Goal: Information Seeking & Learning: Learn about a topic

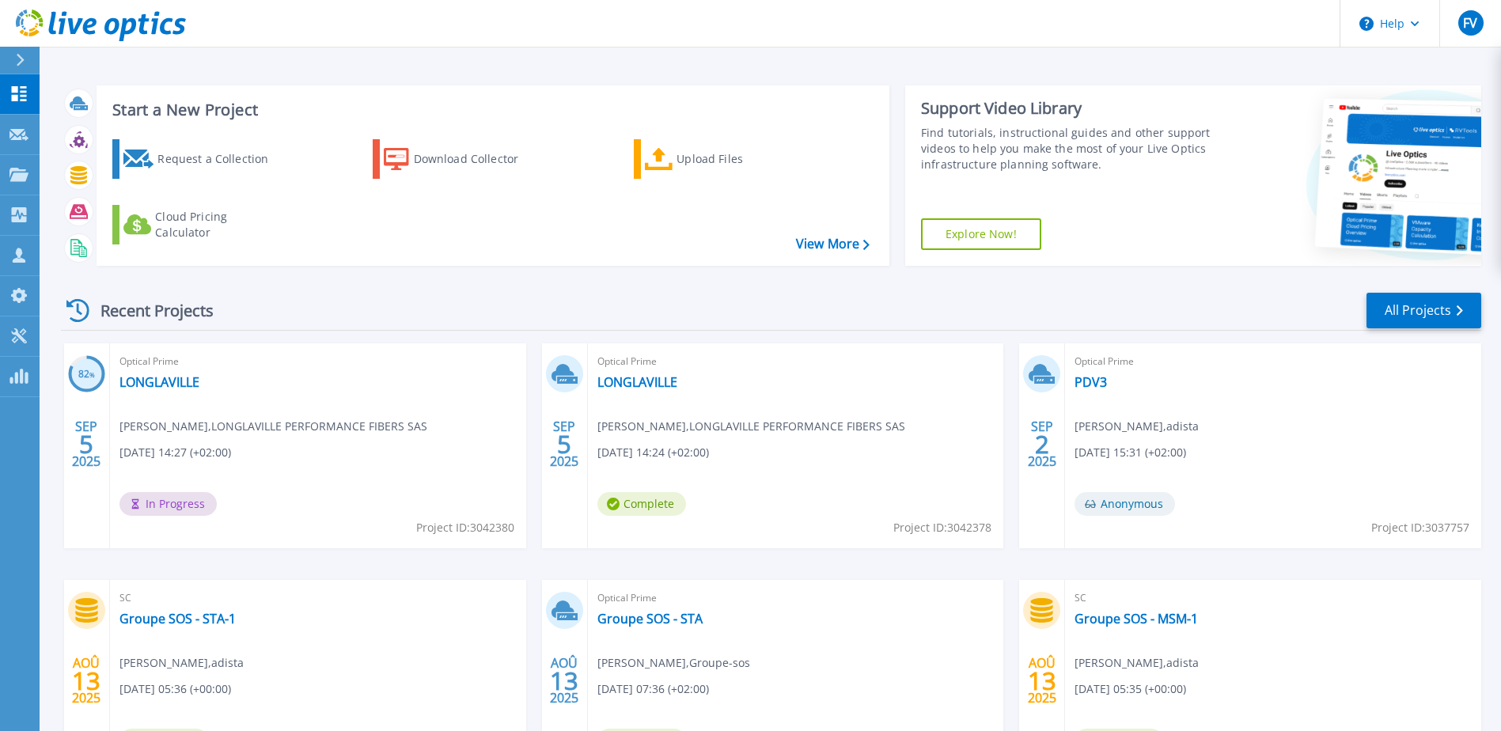
click at [652, 392] on div "Optical Prime LONGLAVILLE Mourad LOUNNAS , LONGLAVILLE PERFORMANCE FIBERS SAS 0…" at bounding box center [796, 446] width 416 height 205
click at [655, 385] on link "LONGLAVILLE" at bounding box center [638, 382] width 80 height 16
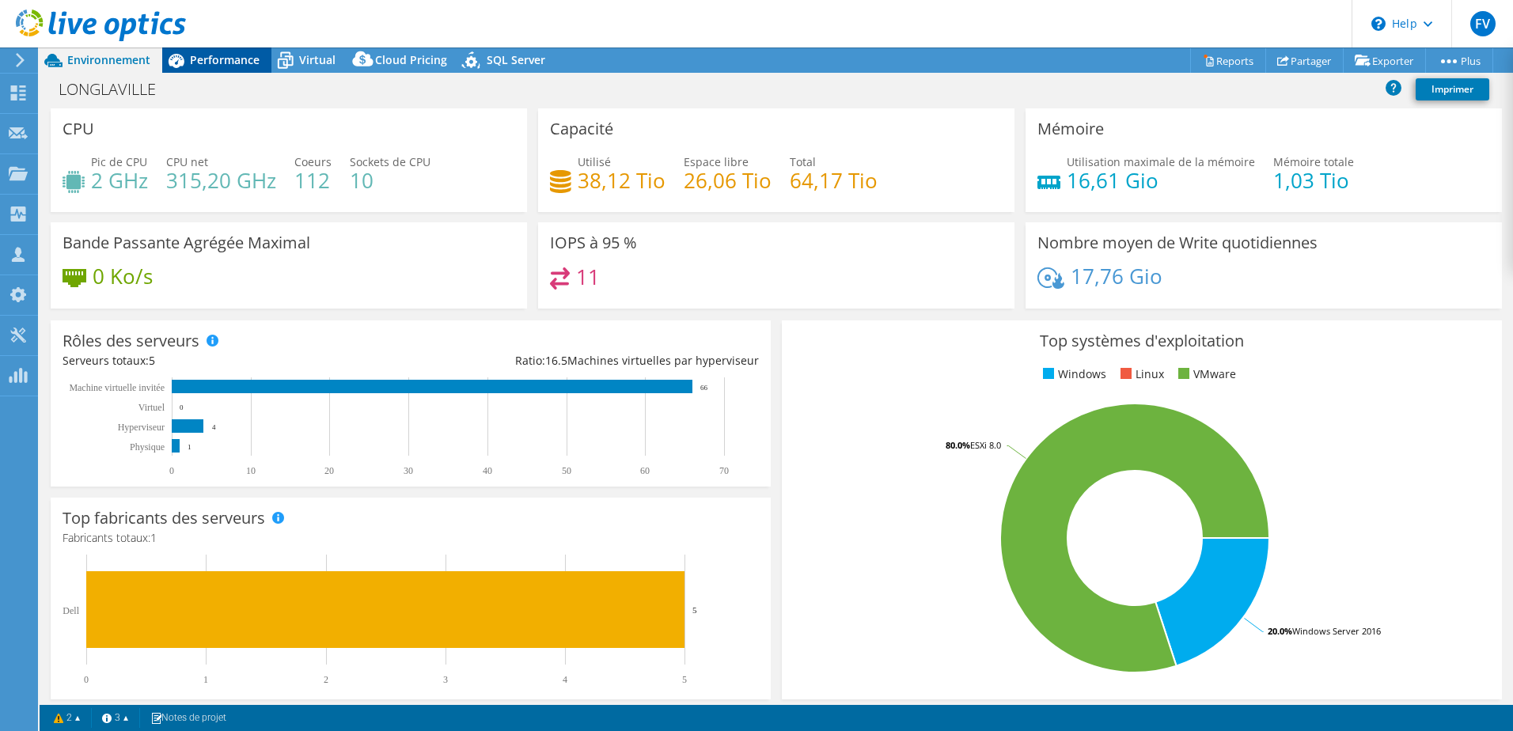
click at [222, 59] on span "Performance" at bounding box center [225, 59] width 70 height 15
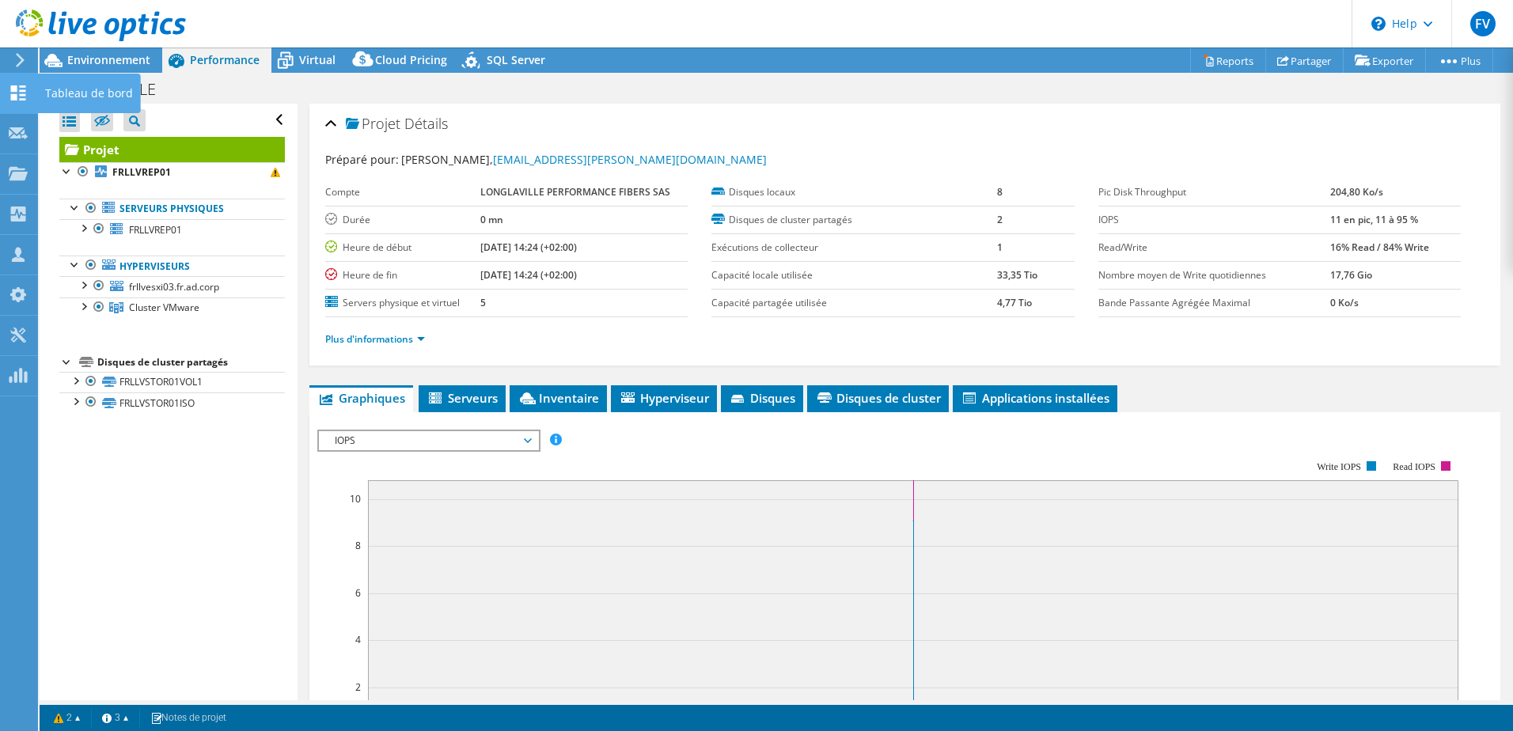
click at [26, 94] on icon at bounding box center [18, 92] width 19 height 15
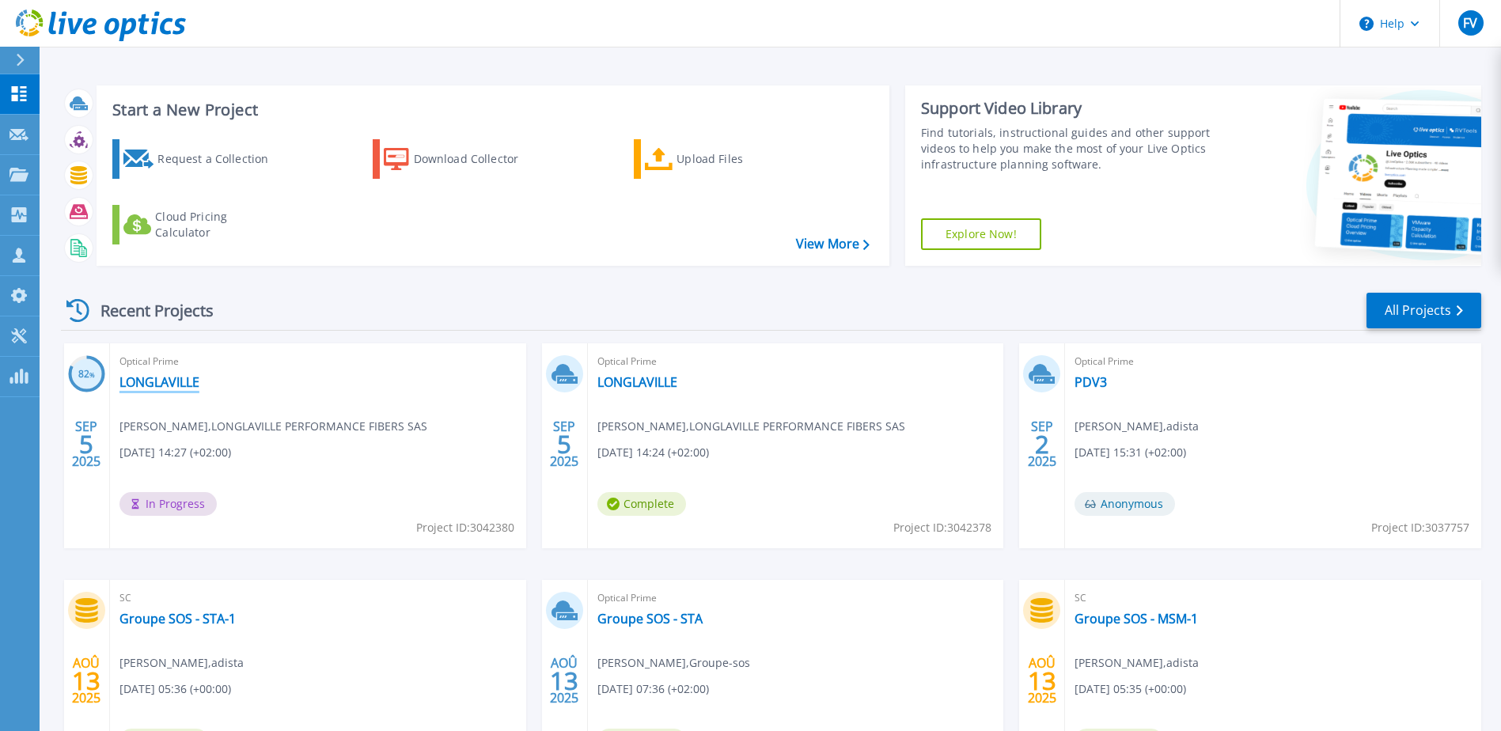
click at [179, 380] on link "LONGLAVILLE" at bounding box center [160, 382] width 80 height 16
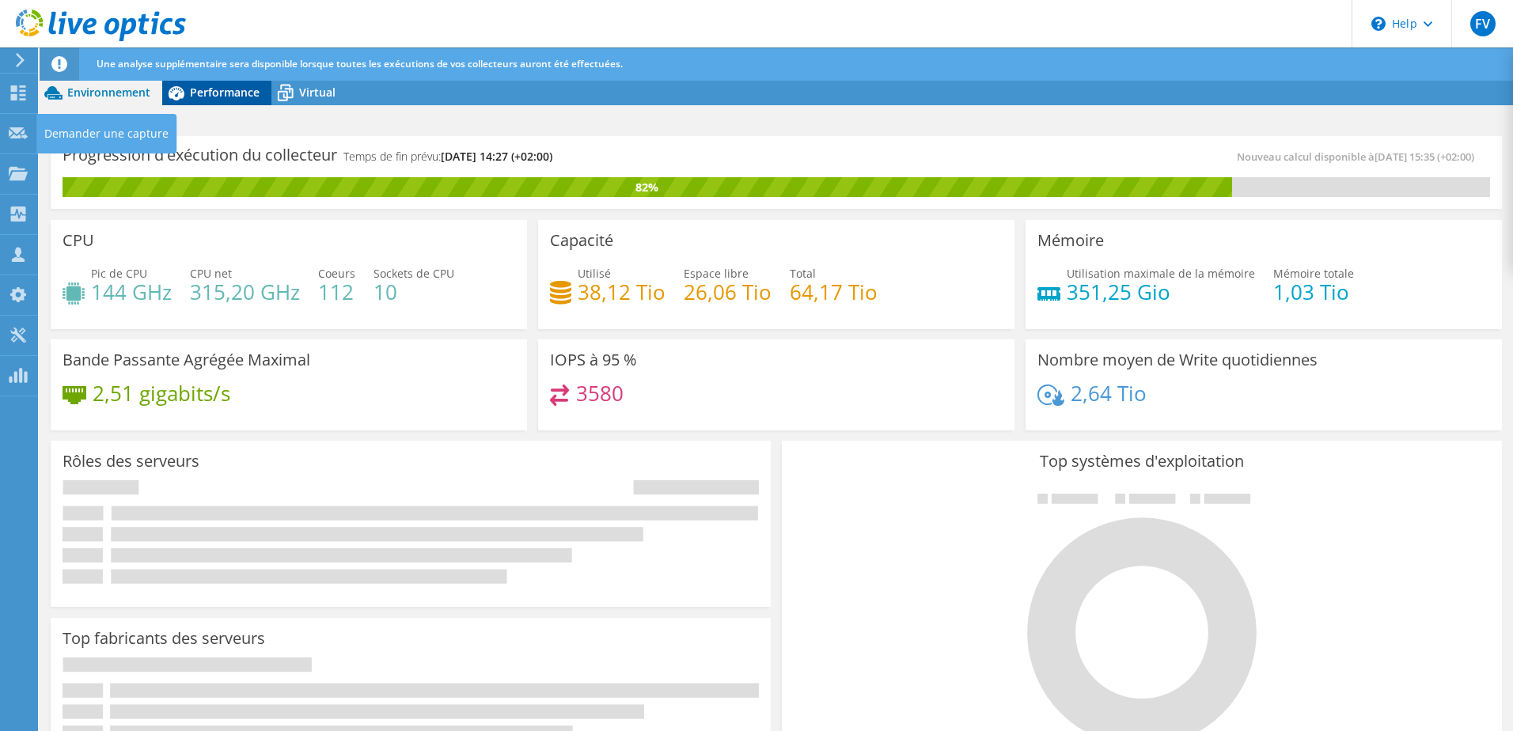
click at [214, 98] on span "Performance" at bounding box center [225, 92] width 70 height 15
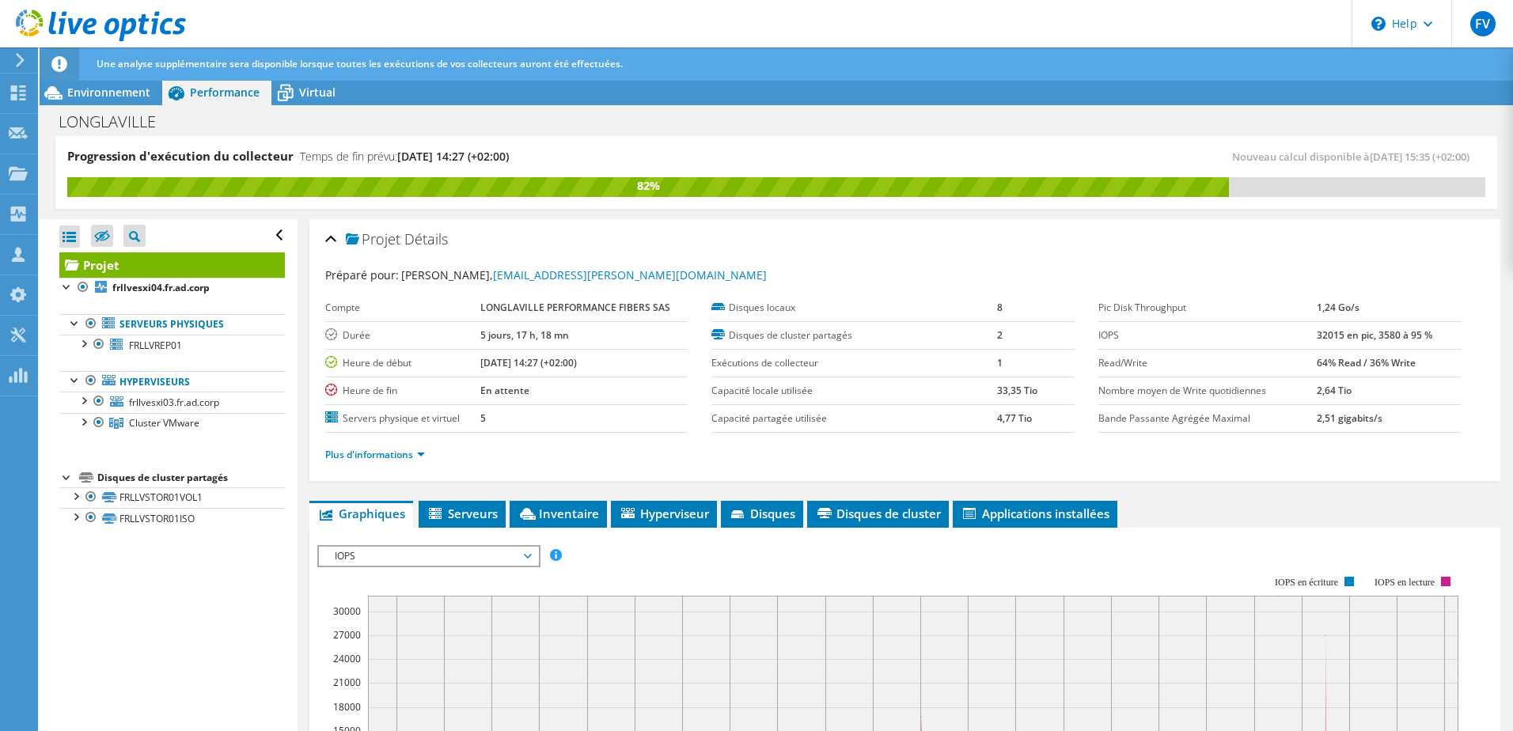
click at [209, 93] on span "Performance" at bounding box center [225, 92] width 70 height 15
click at [322, 96] on span "Virtual" at bounding box center [317, 92] width 36 height 15
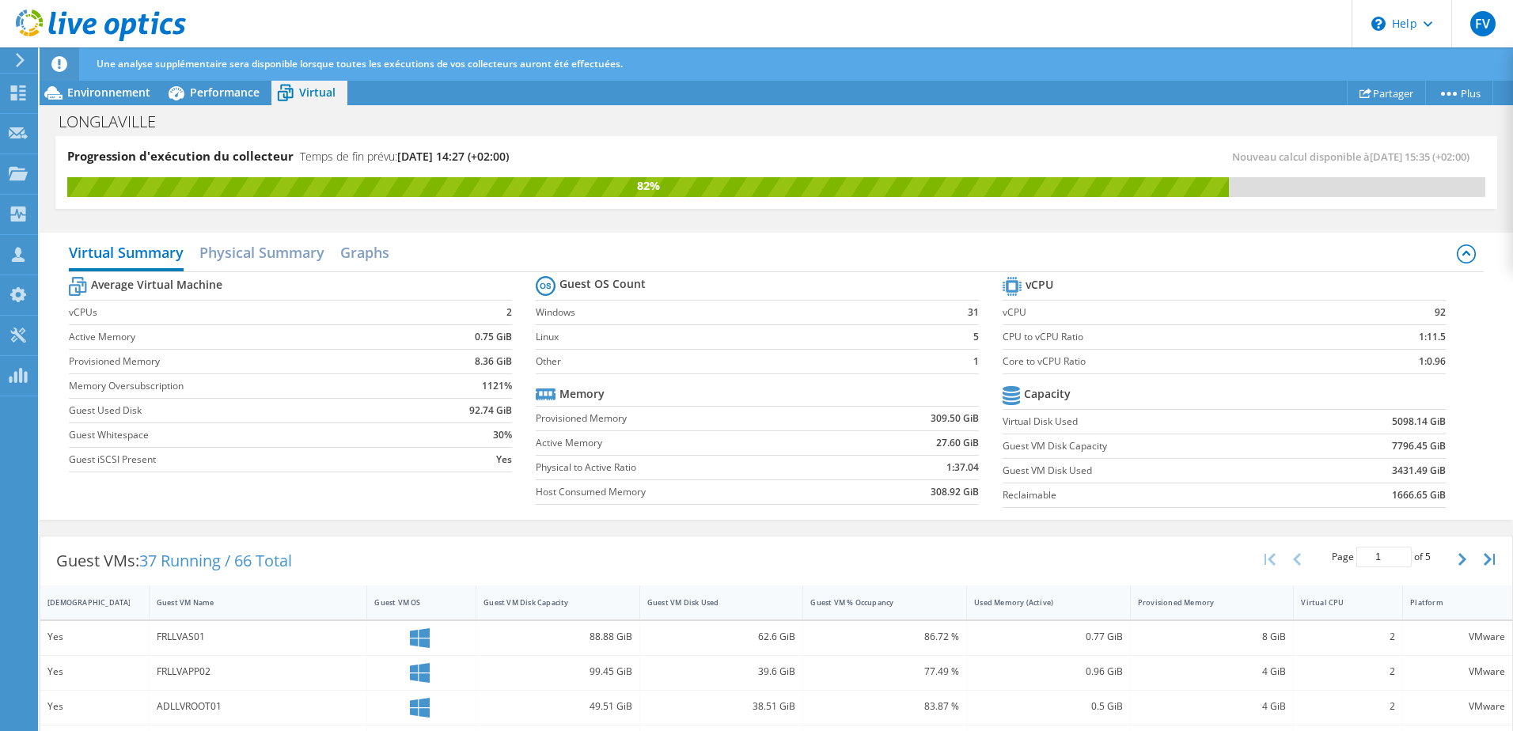
scroll to position [317, 0]
click at [294, 247] on h2 "Physical Summary" at bounding box center [261, 254] width 125 height 35
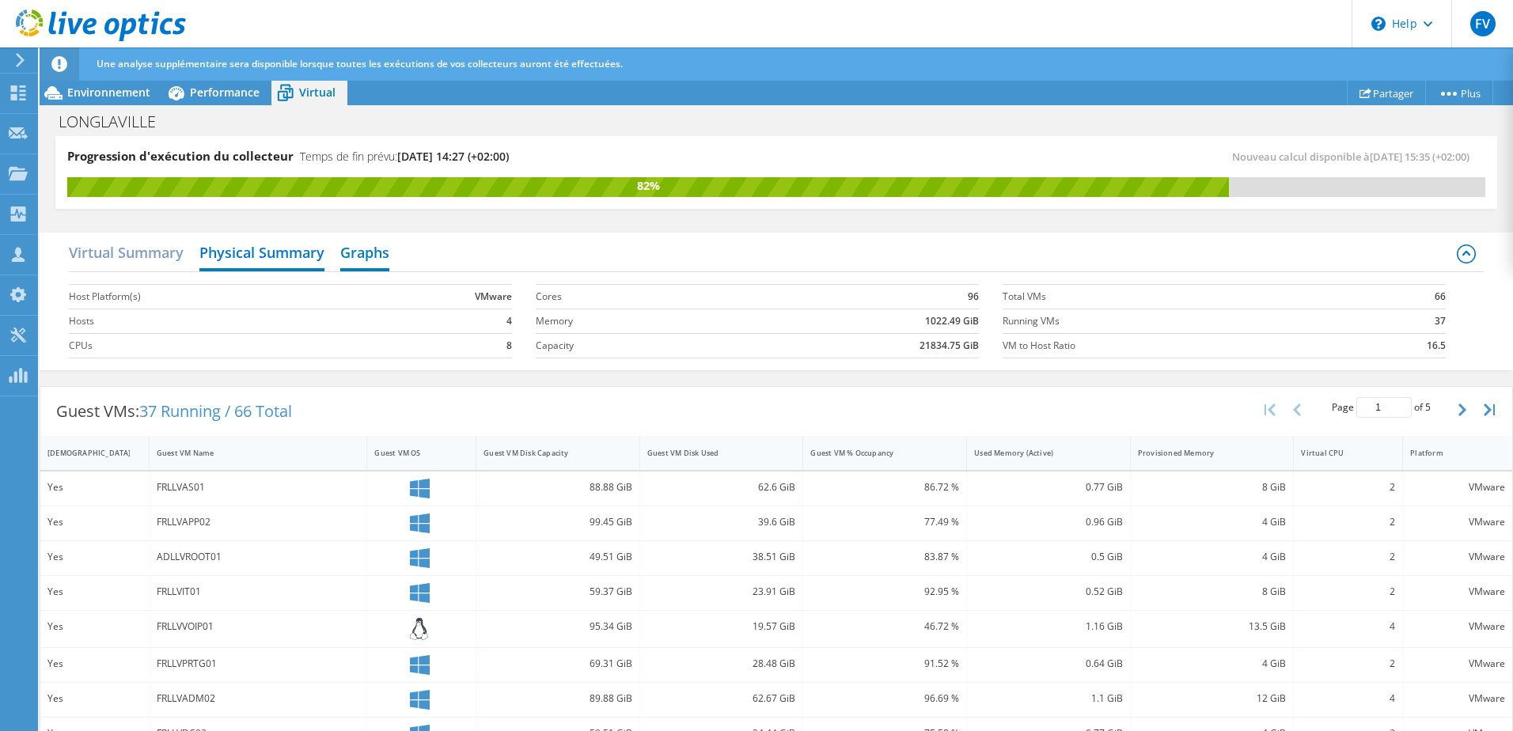
click at [375, 245] on h2 "Graphs" at bounding box center [364, 254] width 49 height 35
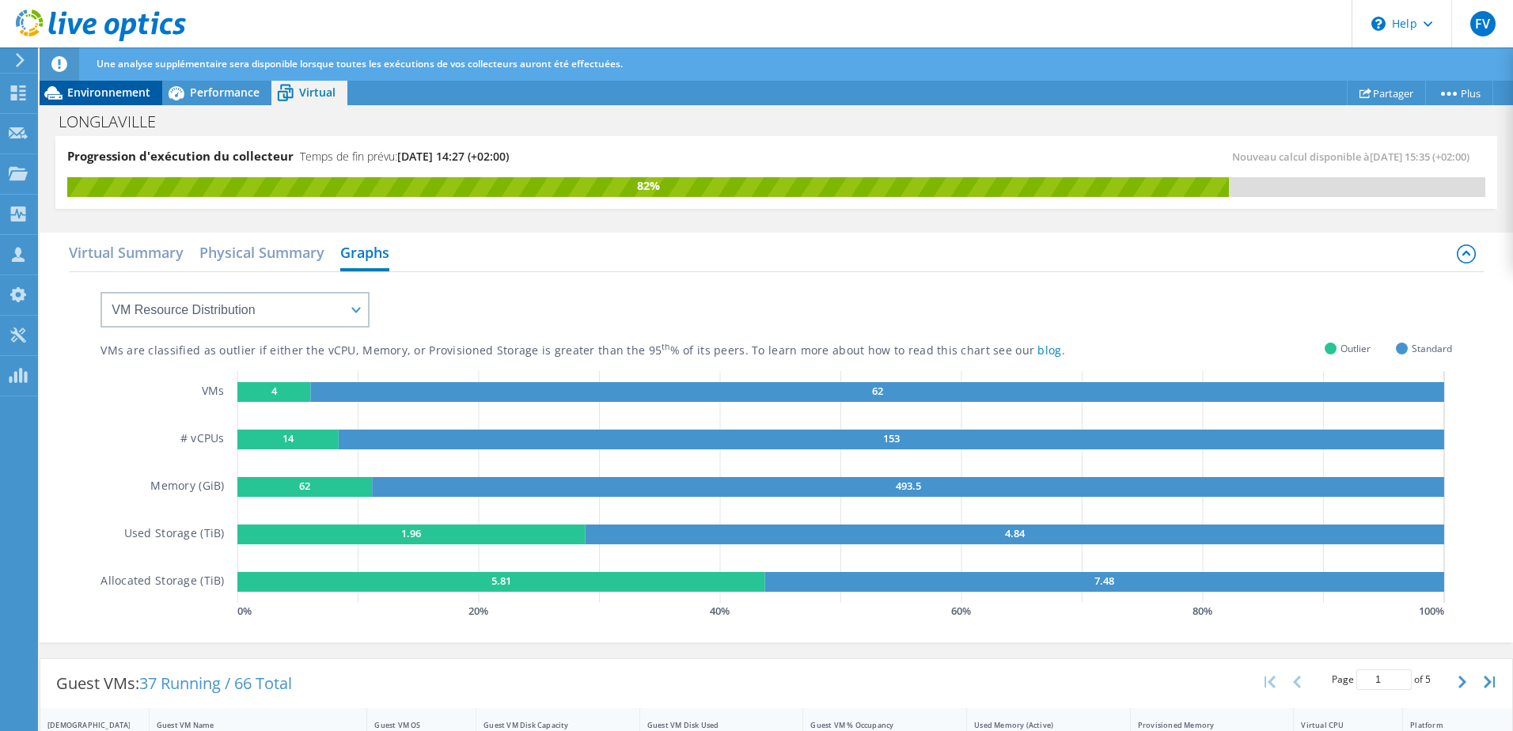
click at [110, 93] on span "Environnement" at bounding box center [108, 92] width 83 height 15
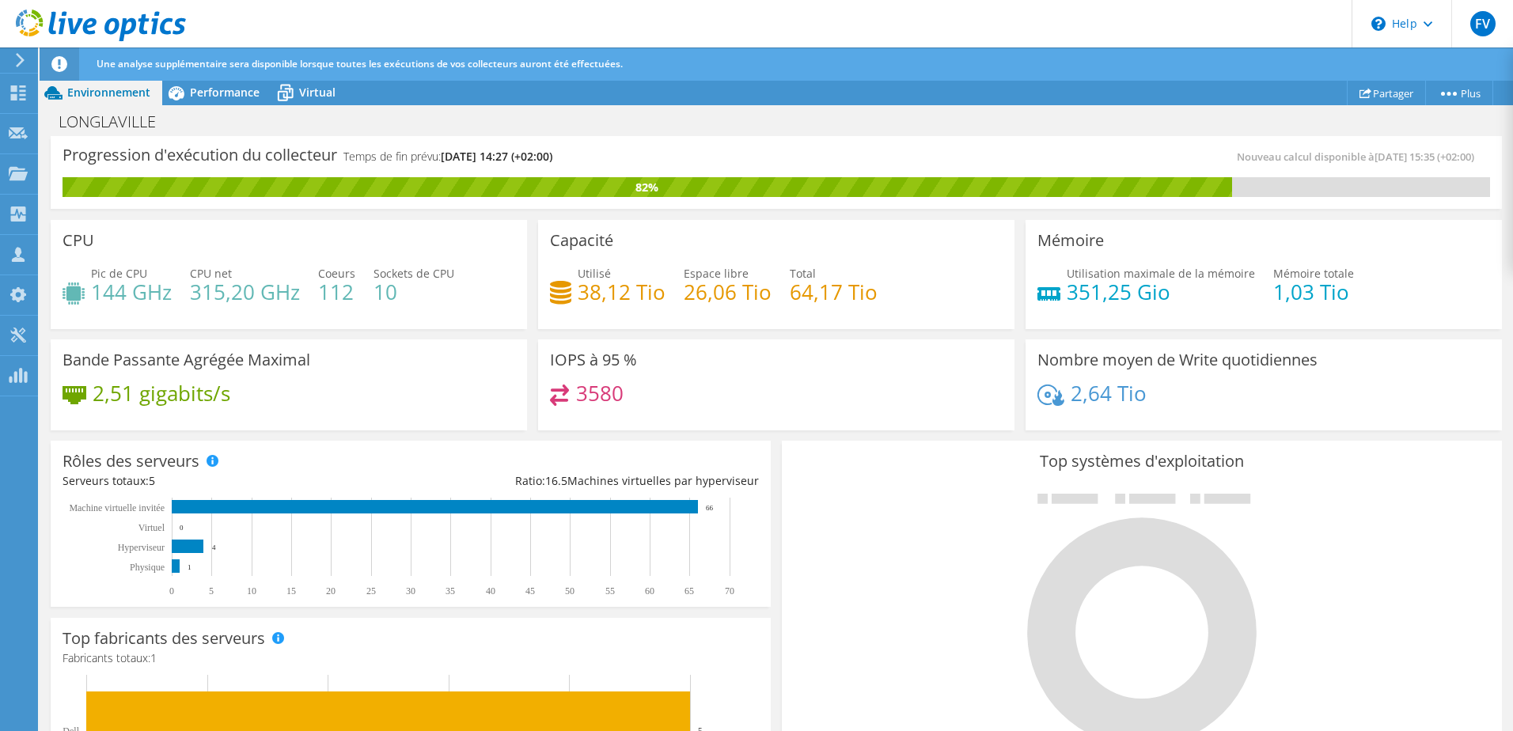
click at [21, 61] on use at bounding box center [20, 60] width 9 height 14
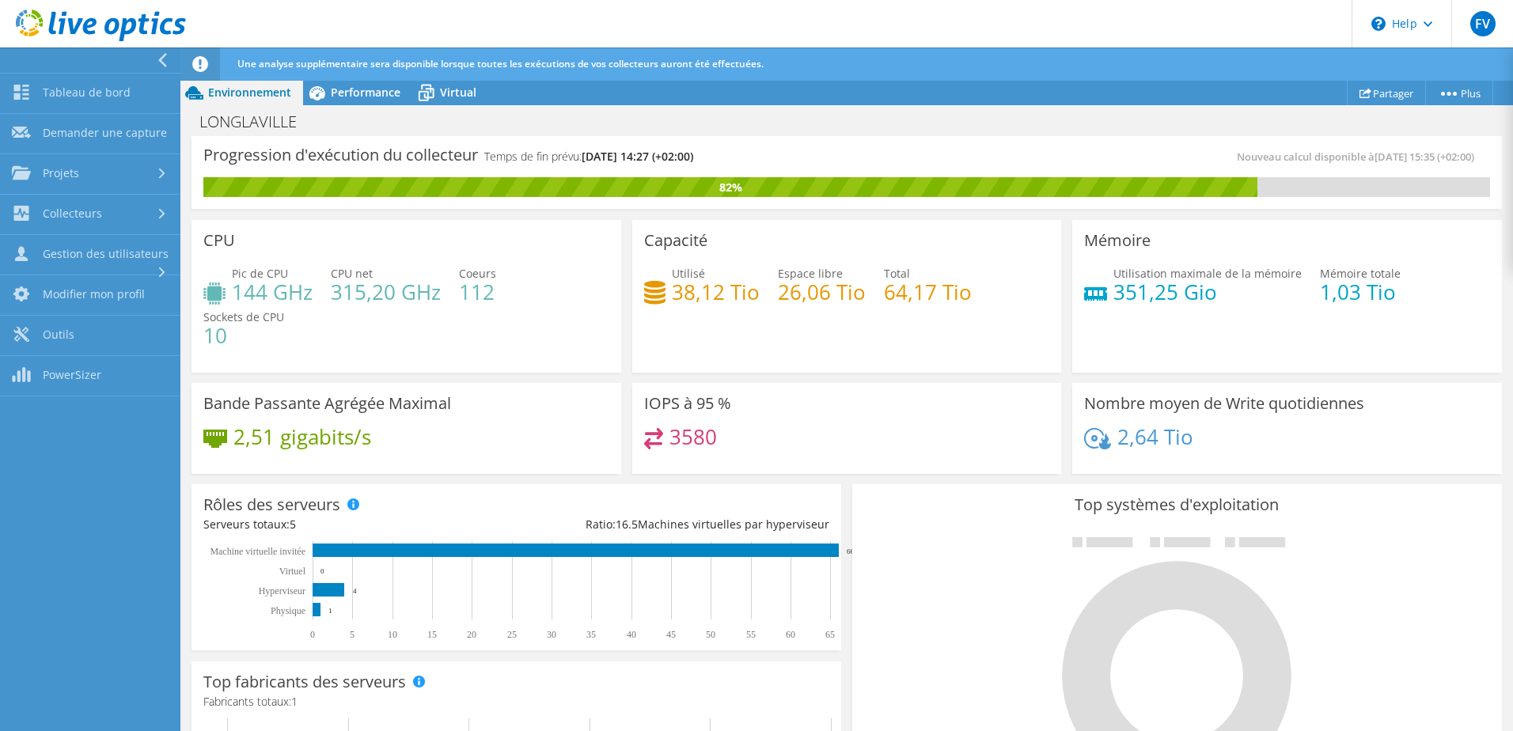
scroll to position [348, 0]
click at [52, 93] on link "Tableau de bord" at bounding box center [90, 94] width 180 height 40
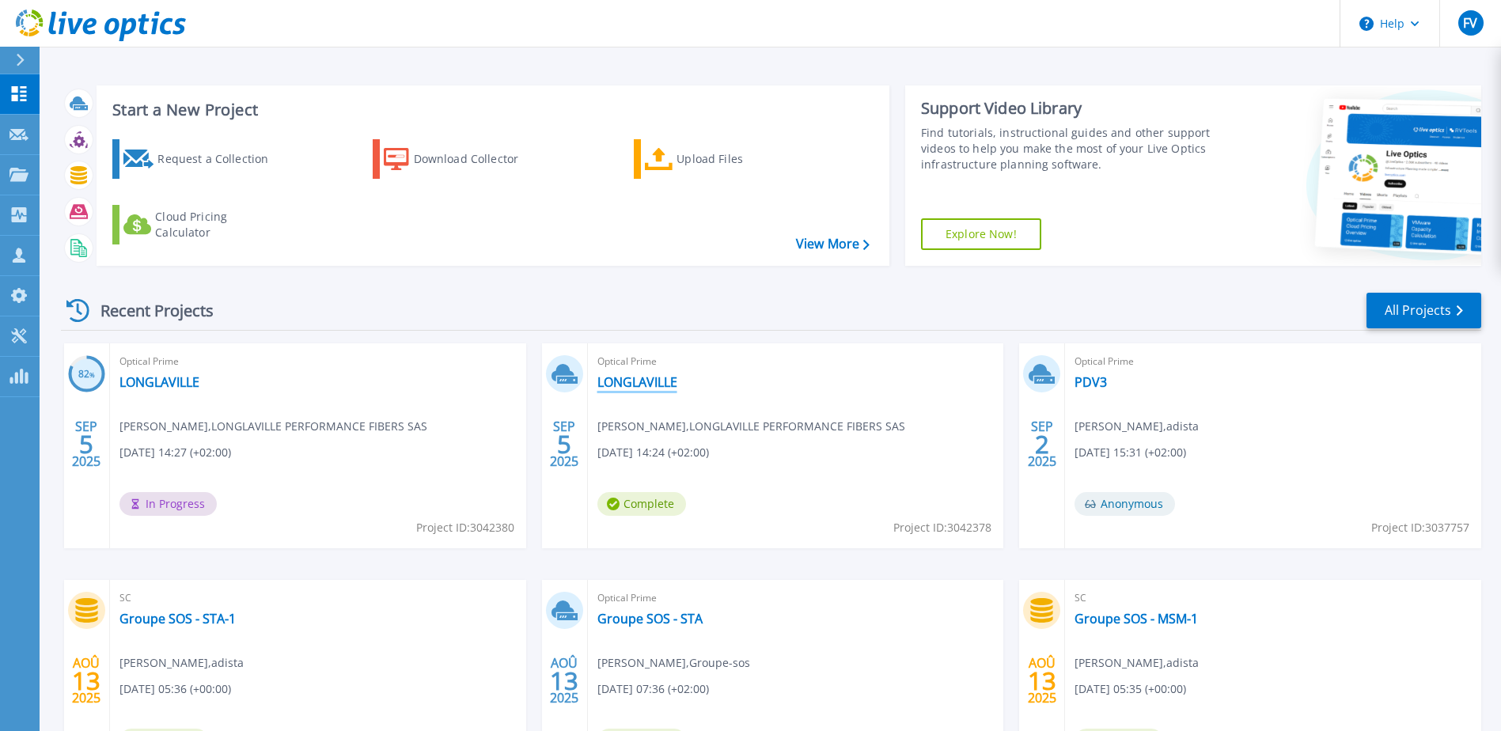
click at [632, 382] on link "LONGLAVILLE" at bounding box center [638, 382] width 80 height 16
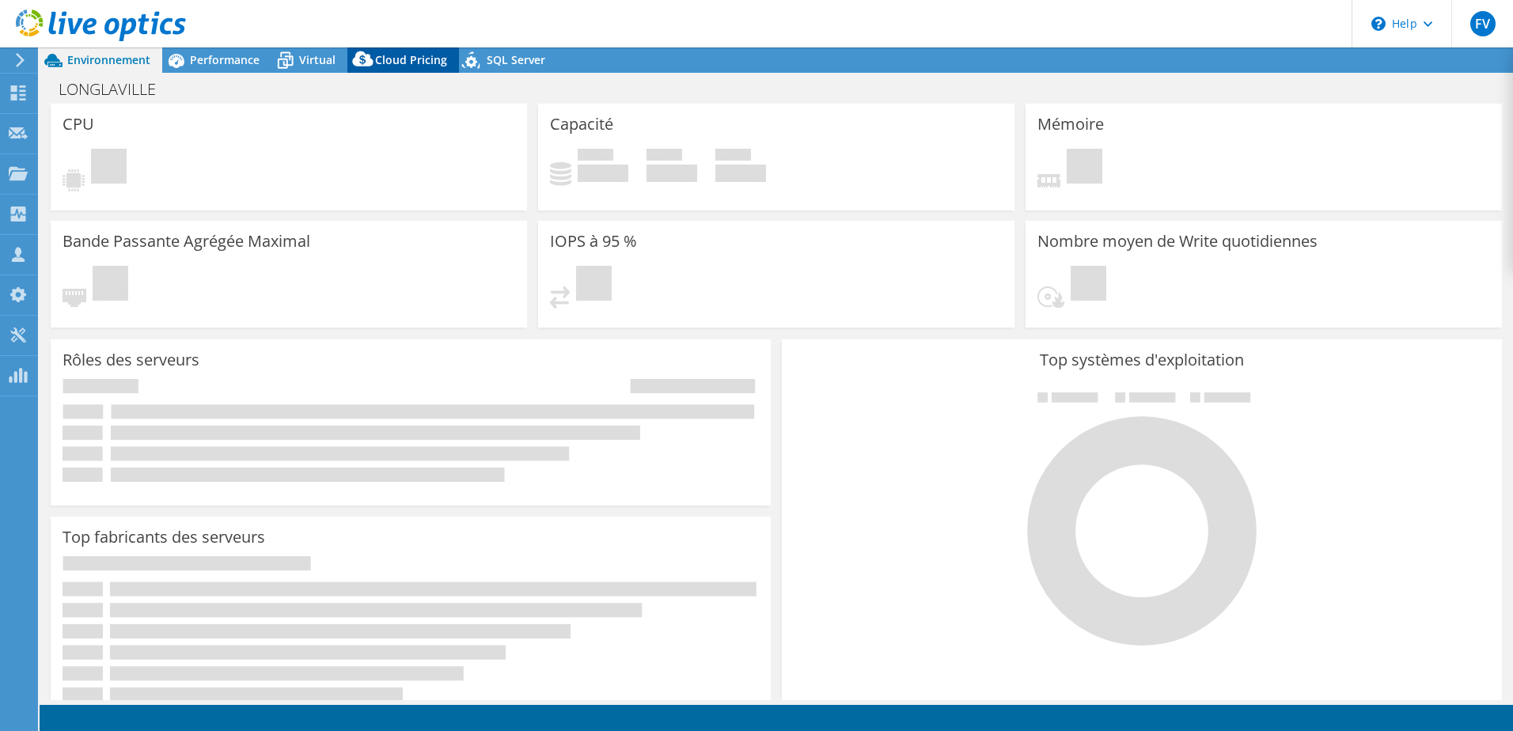
select select "USD"
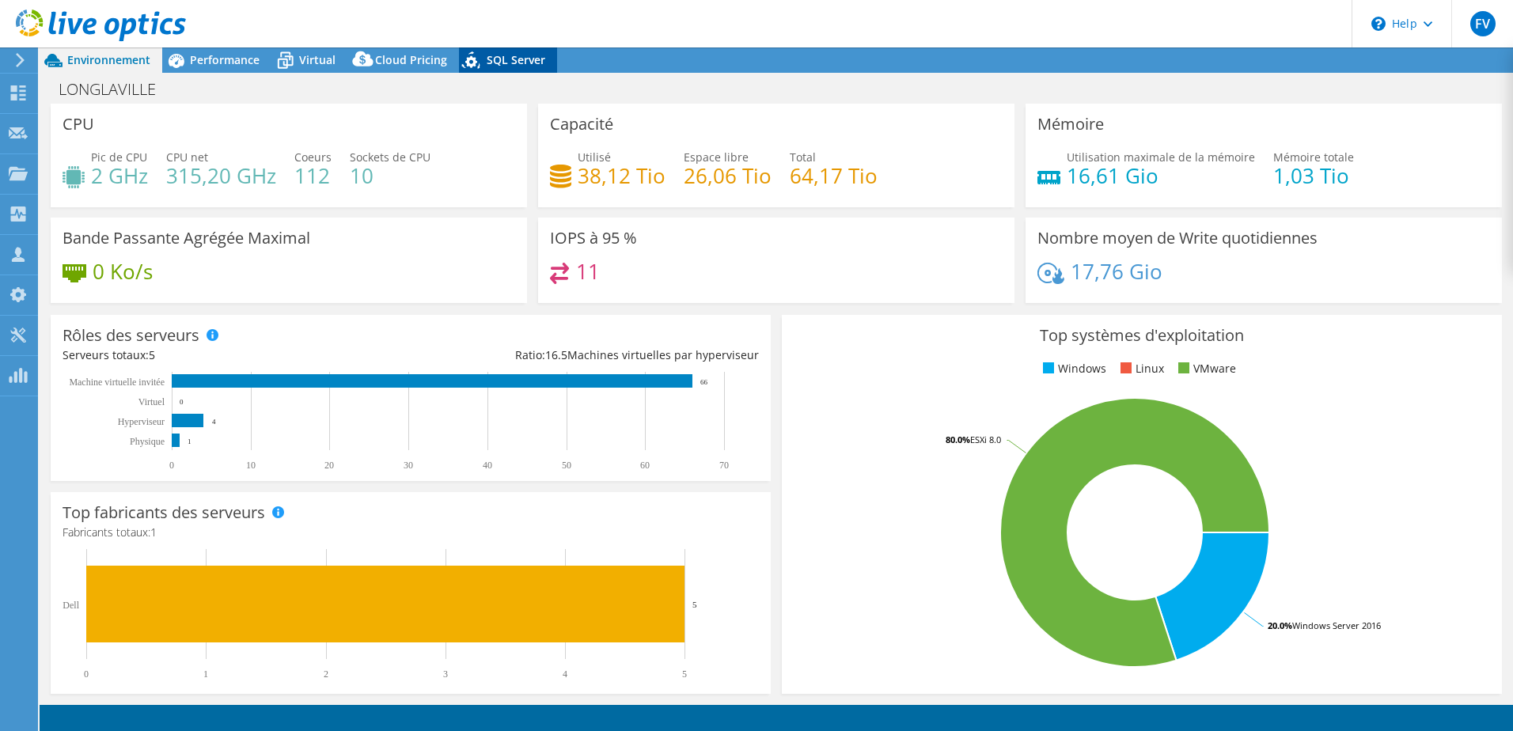
click at [502, 60] on span "SQL Server" at bounding box center [516, 59] width 59 height 15
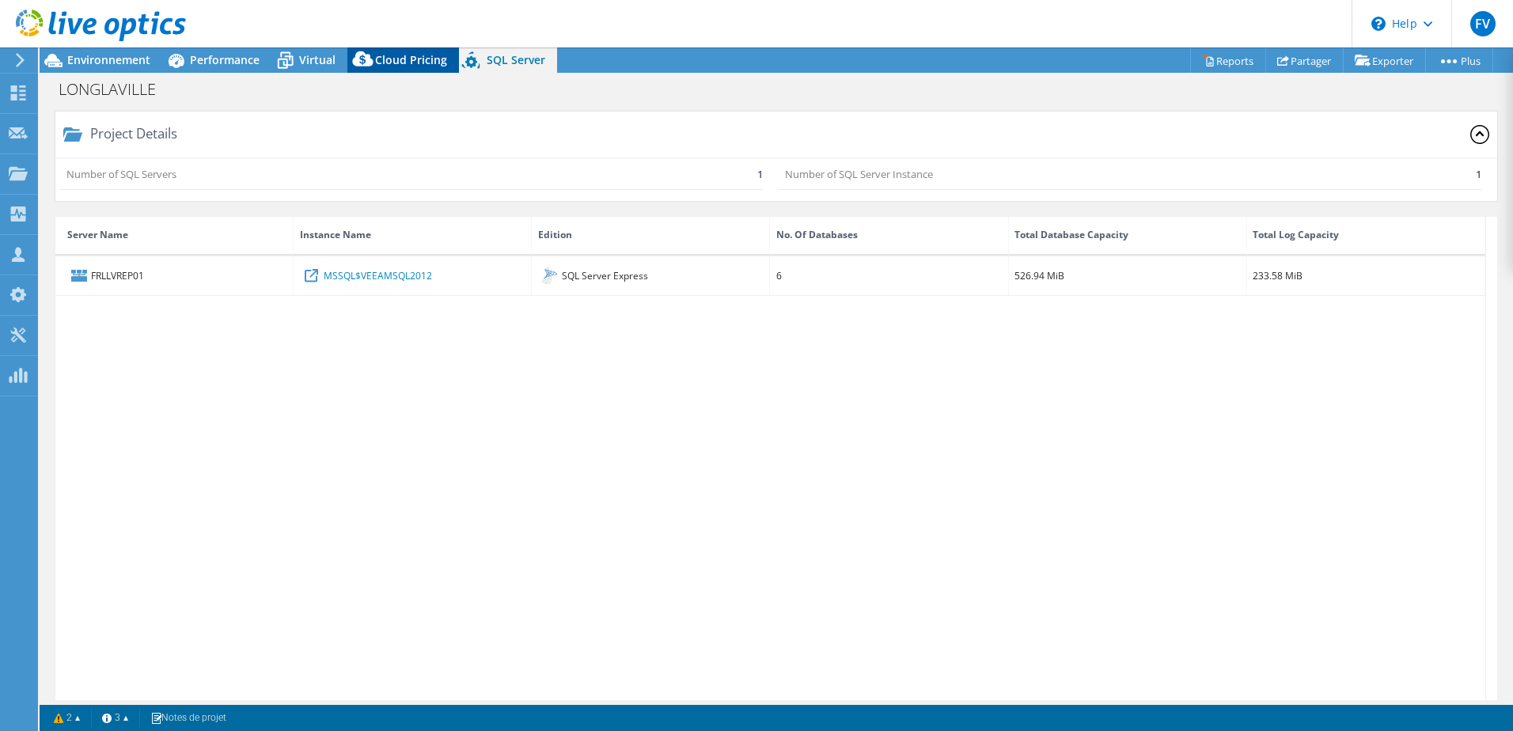
click at [403, 70] on div "Cloud Pricing" at bounding box center [403, 59] width 112 height 25
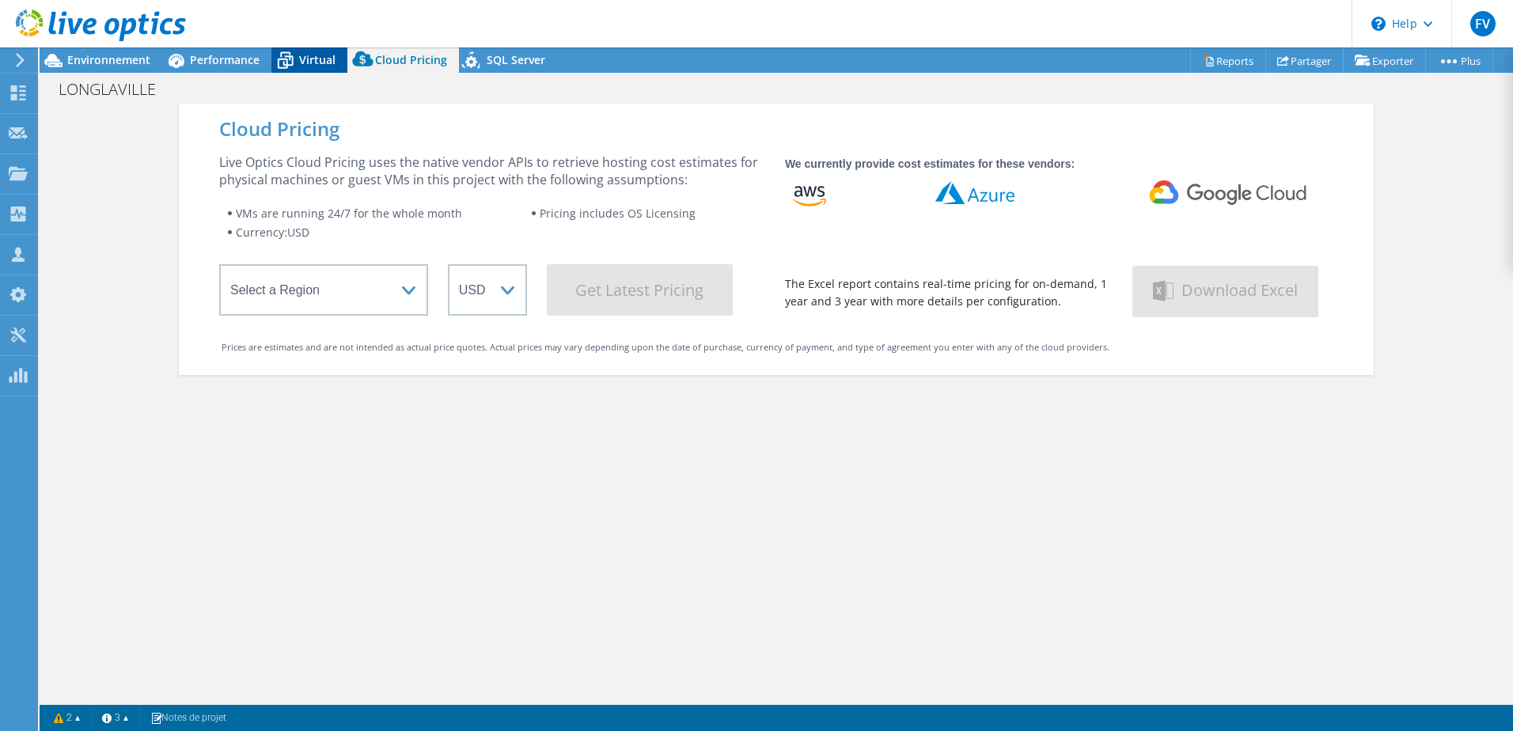
click at [278, 59] on icon at bounding box center [286, 61] width 16 height 13
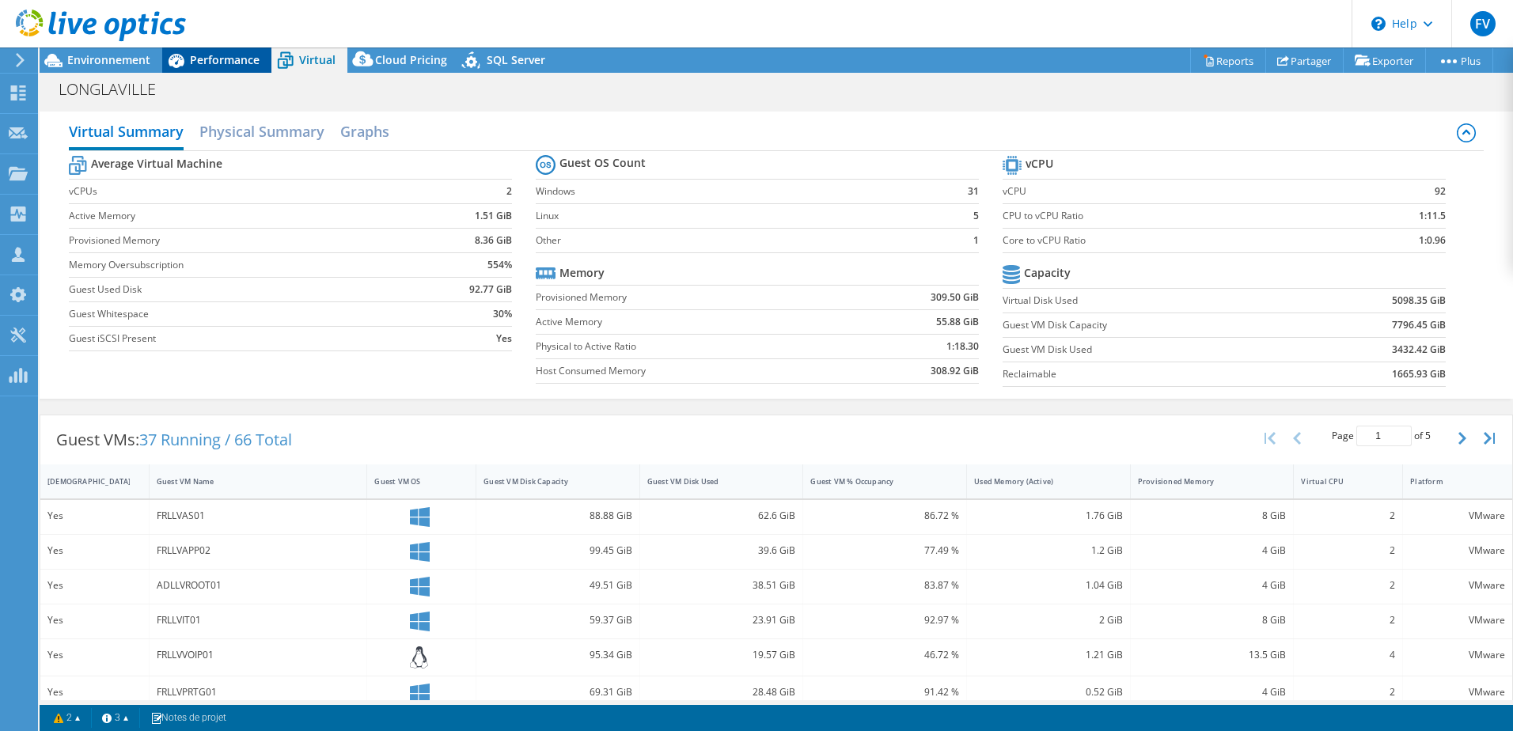
click at [237, 65] on span "Performance" at bounding box center [225, 59] width 70 height 15
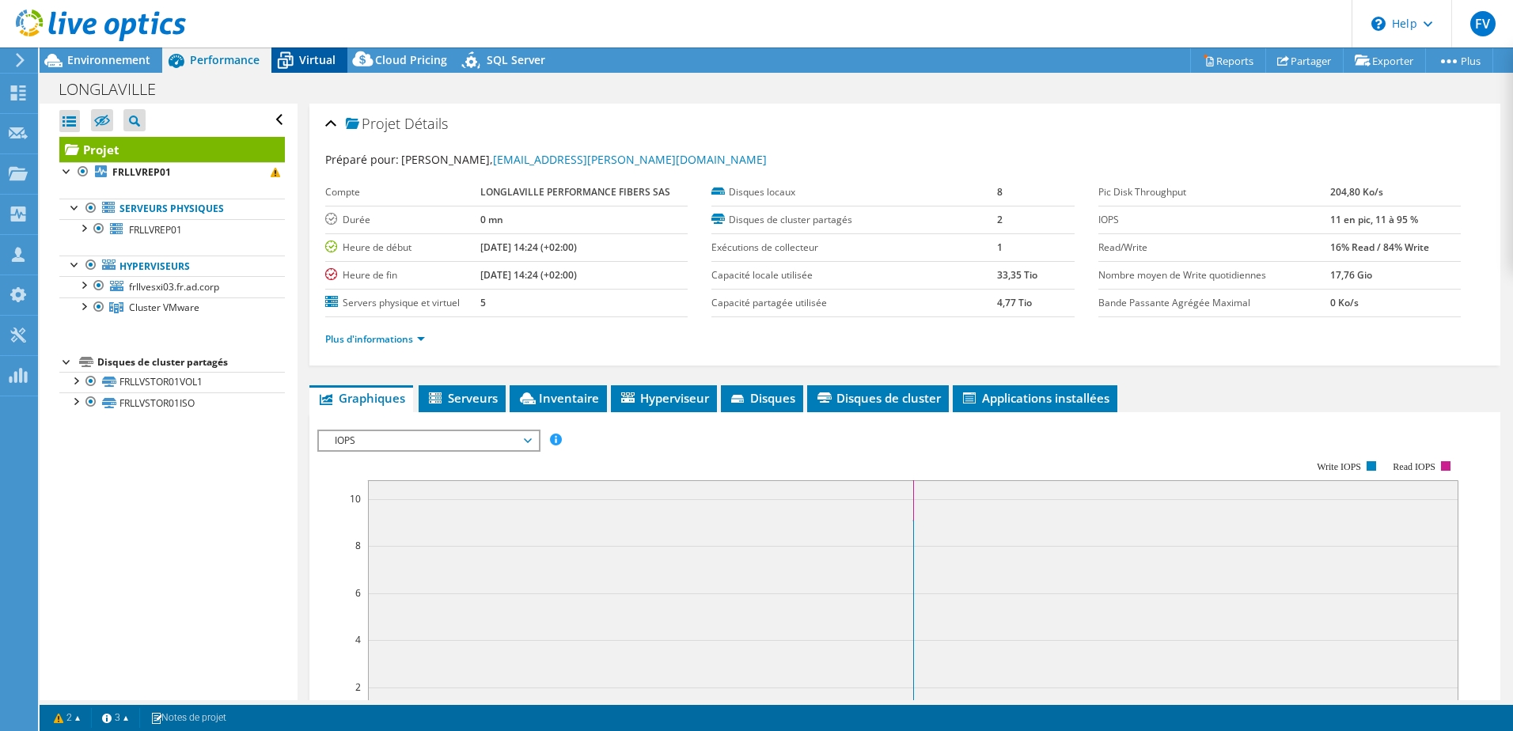
click at [313, 62] on span "Virtual" at bounding box center [317, 59] width 36 height 15
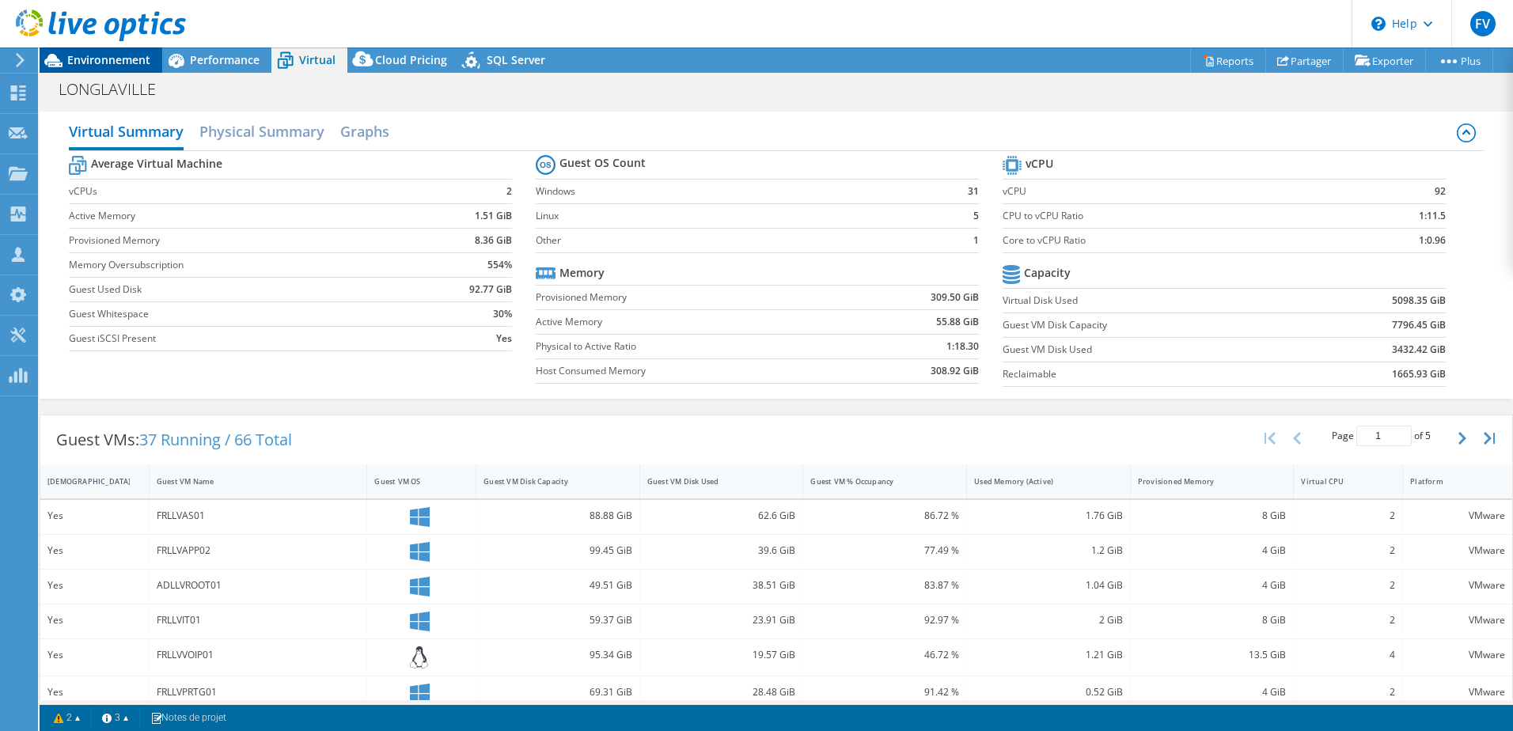
click at [114, 55] on span "Environnement" at bounding box center [108, 59] width 83 height 15
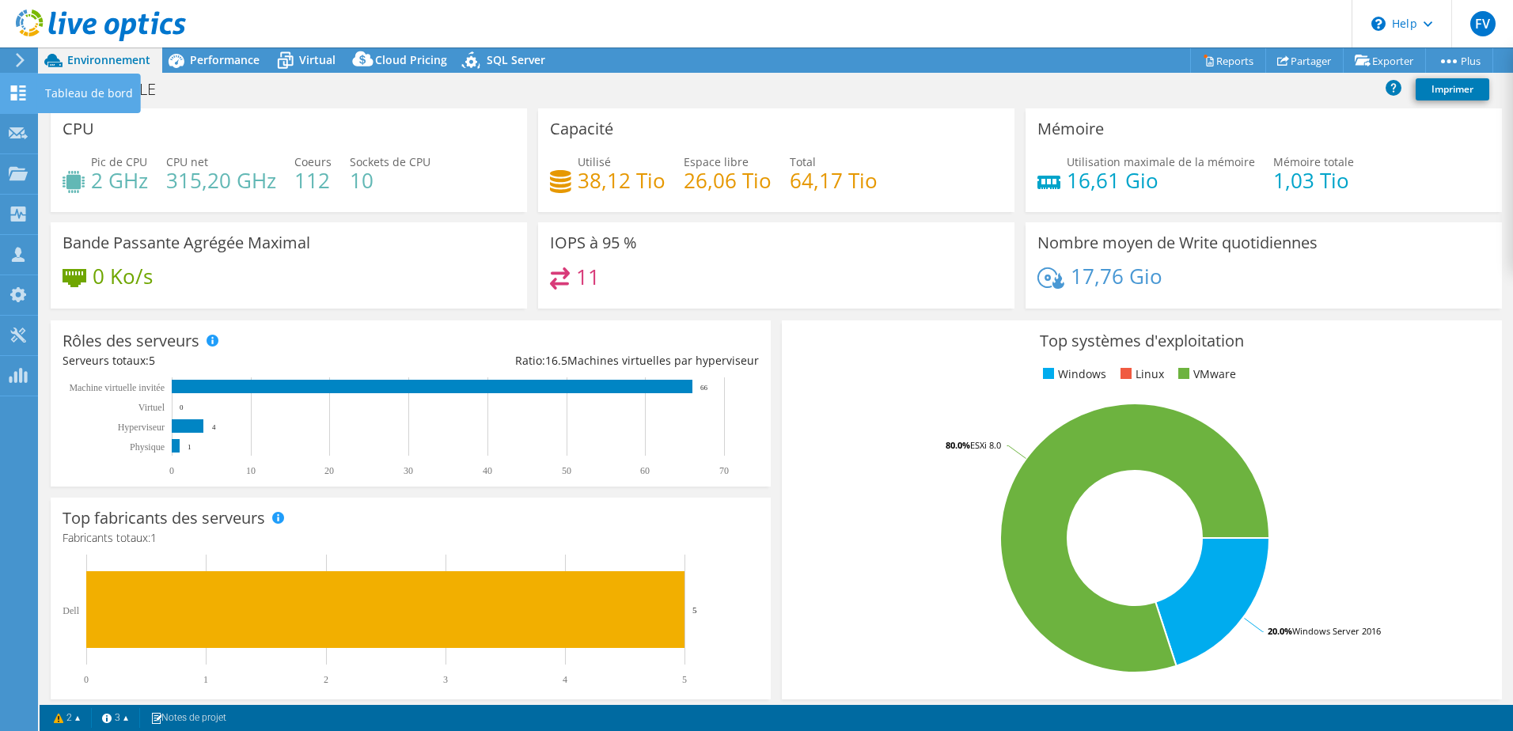
click at [18, 90] on icon at bounding box center [18, 92] width 19 height 15
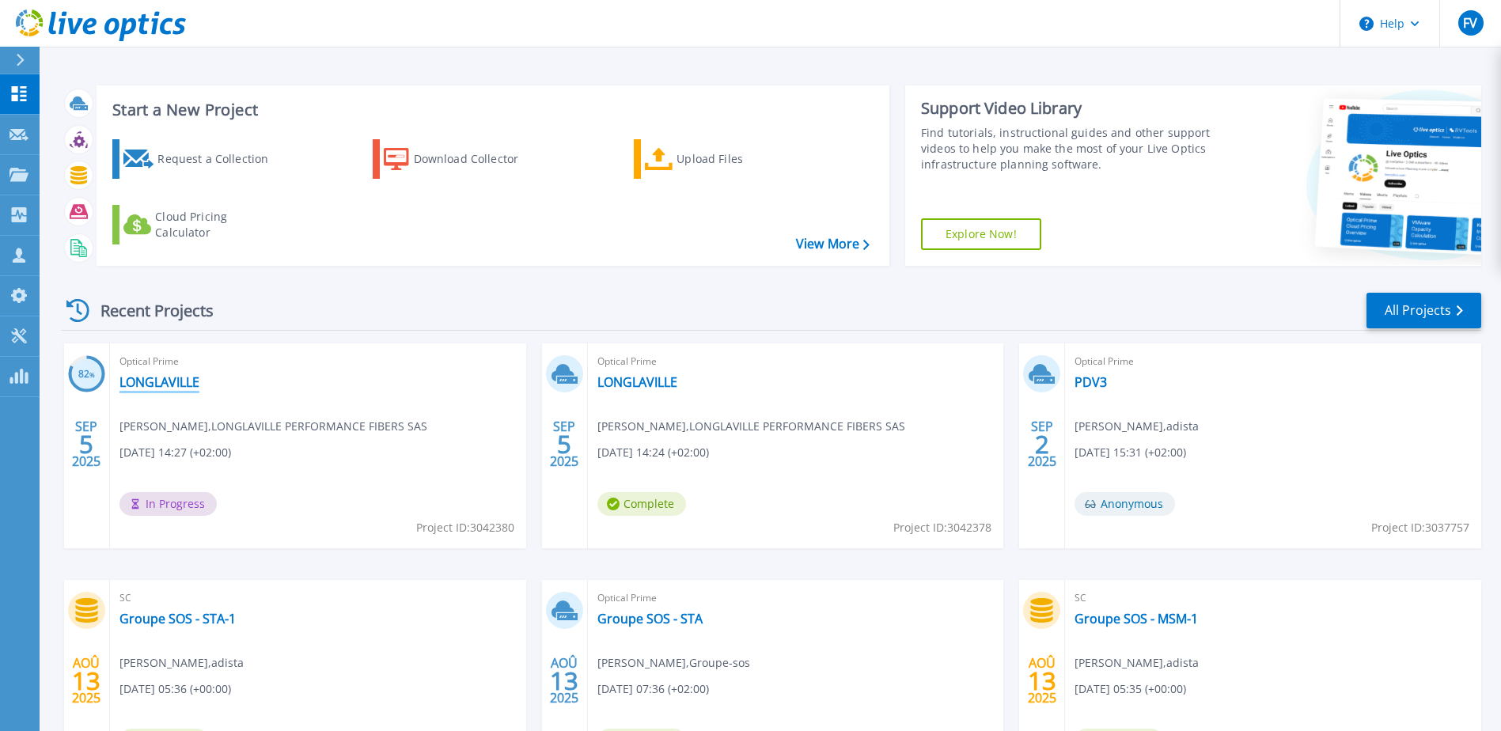
click at [177, 385] on link "LONGLAVILLE" at bounding box center [160, 382] width 80 height 16
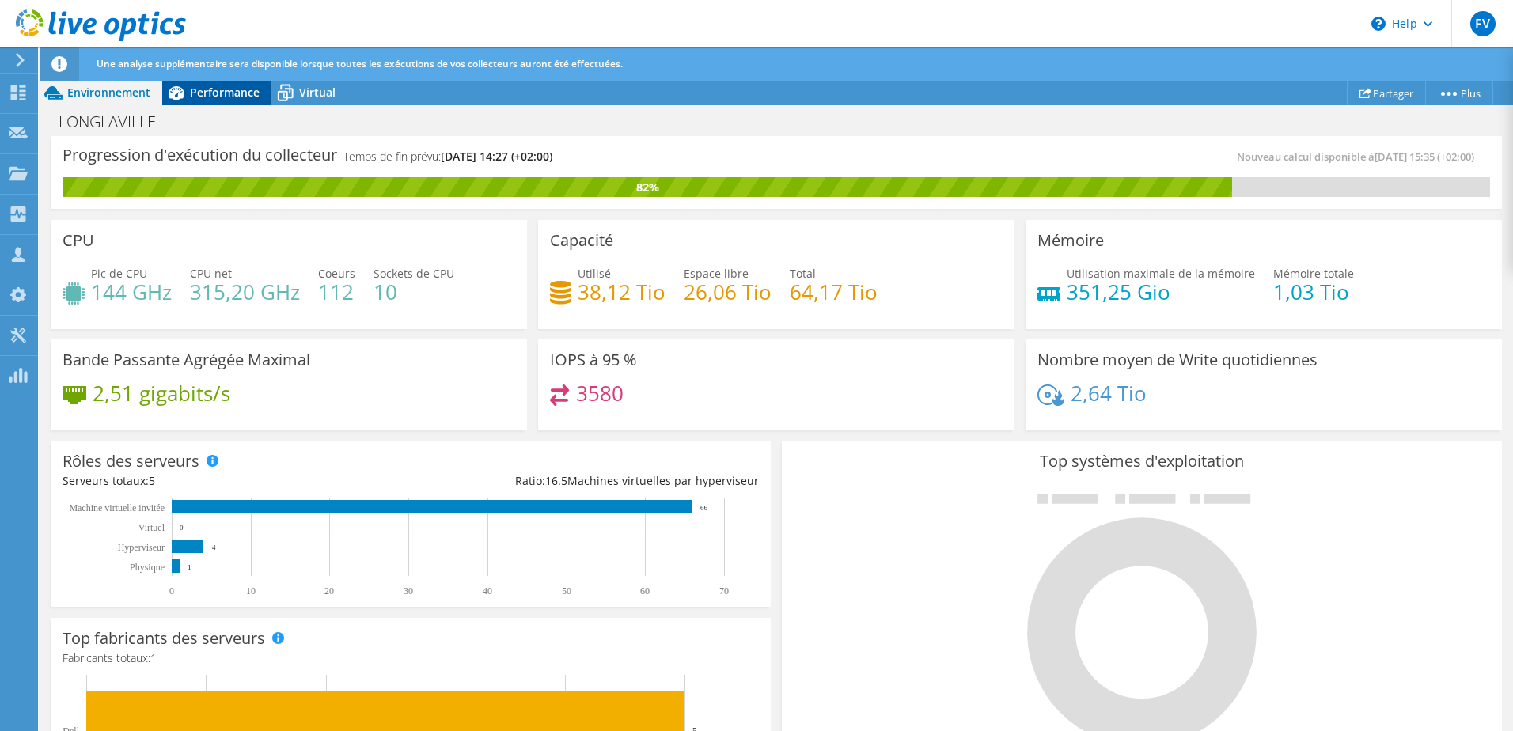
click at [226, 91] on span "Performance" at bounding box center [225, 92] width 70 height 15
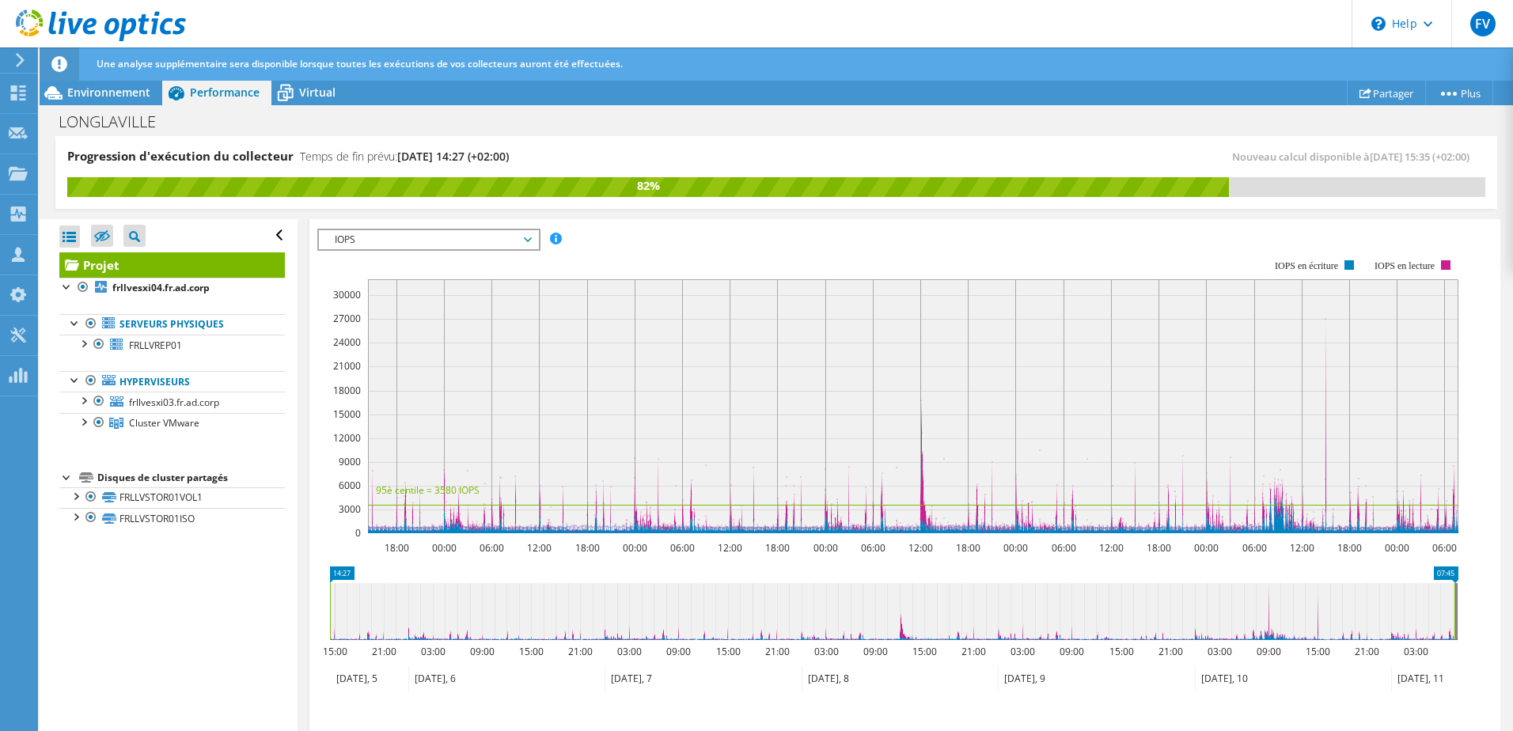
scroll to position [79, 0]
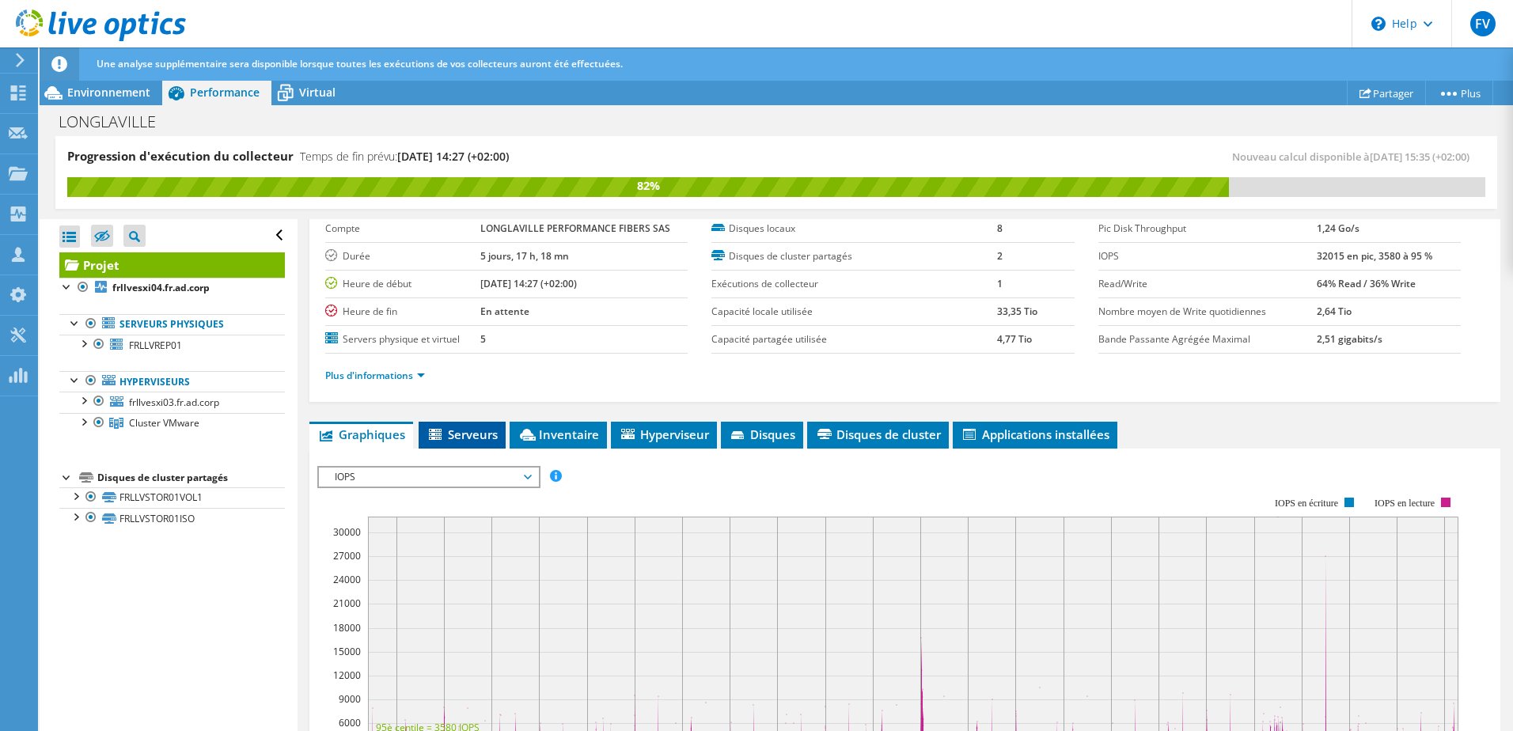
click at [453, 440] on span "Serveurs" at bounding box center [462, 435] width 71 height 16
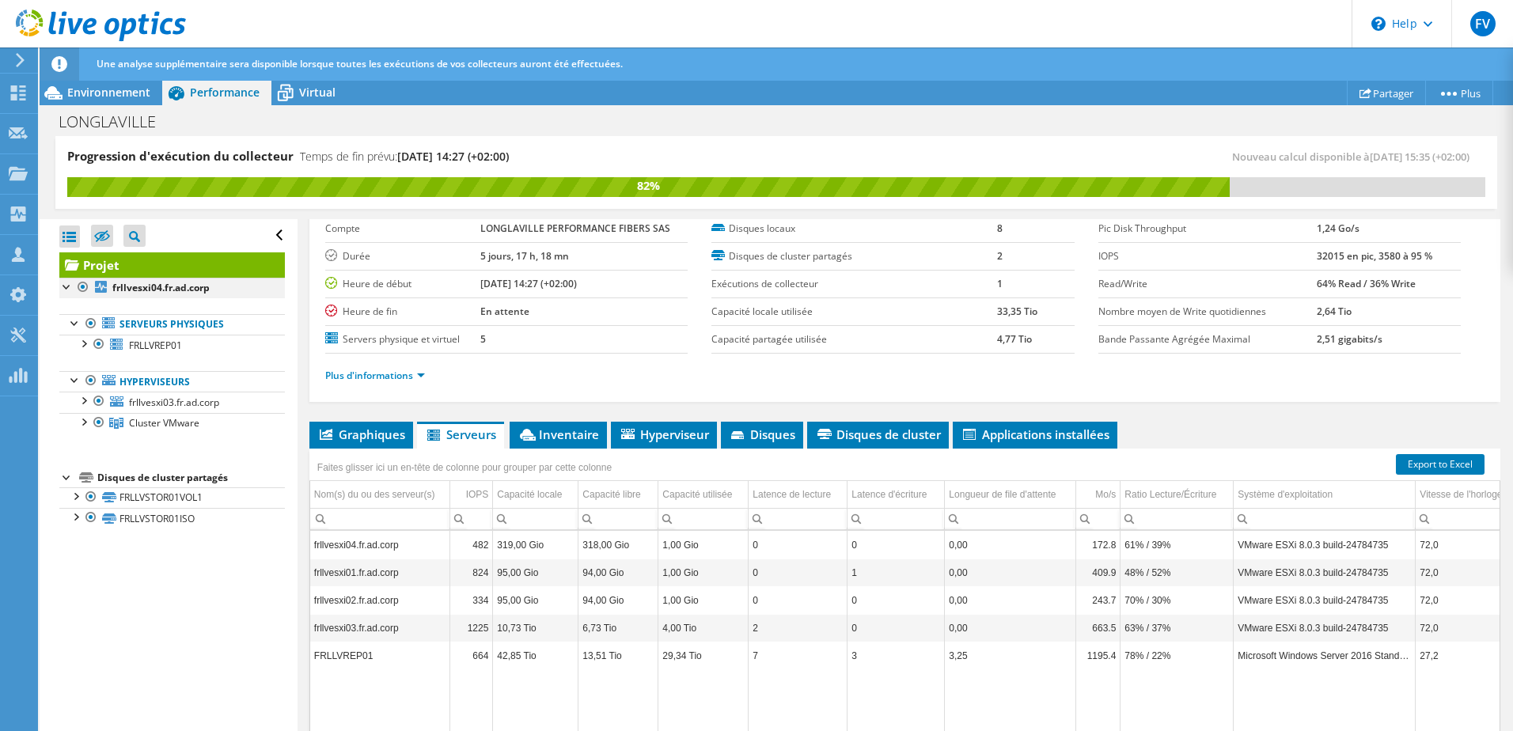
click at [60, 287] on div "Ouvrir tout Fermer tout Masquer les nœuds exclus Filtre de l'arborescence des p…" at bounding box center [168, 476] width 257 height 514
click at [66, 288] on div at bounding box center [67, 286] width 16 height 16
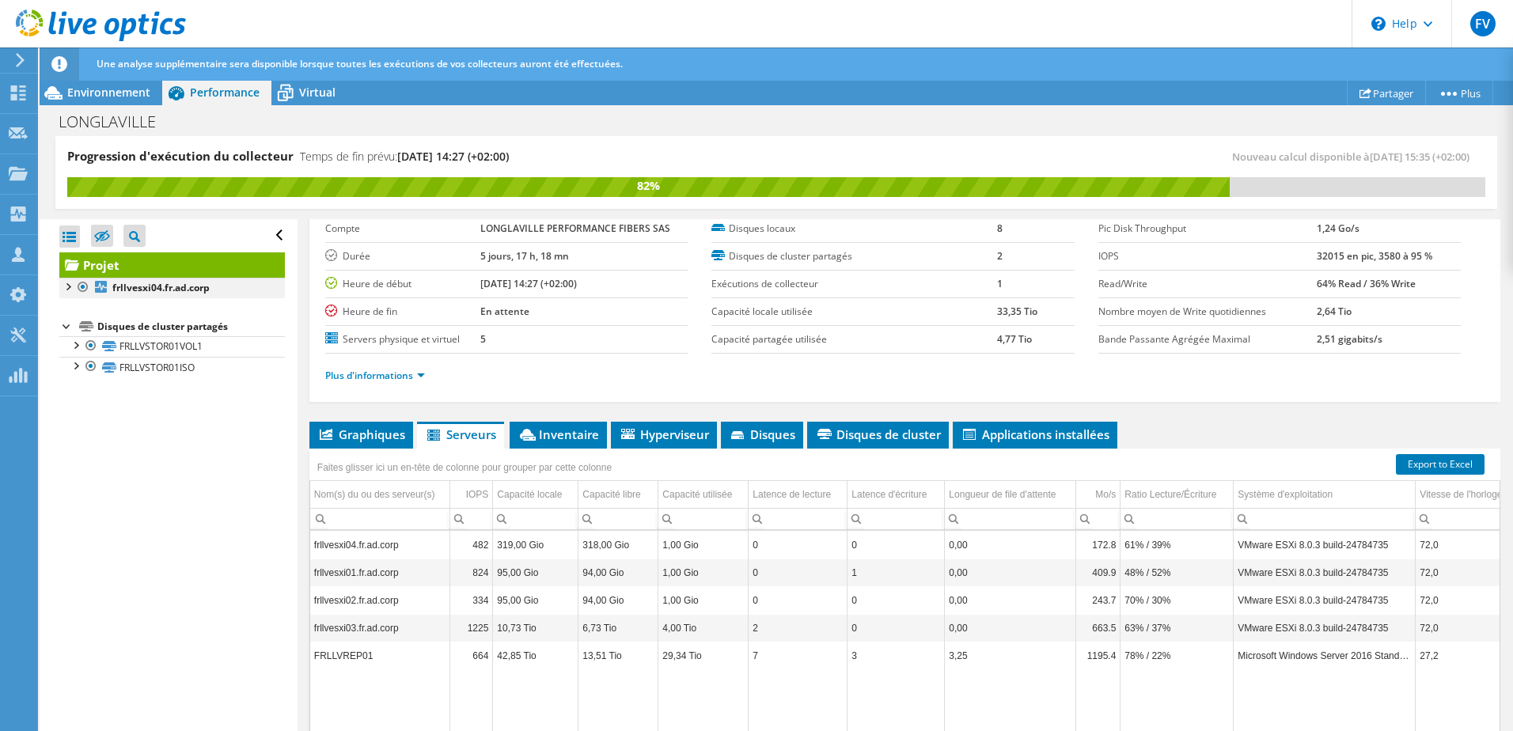
click at [68, 287] on div at bounding box center [67, 286] width 16 height 16
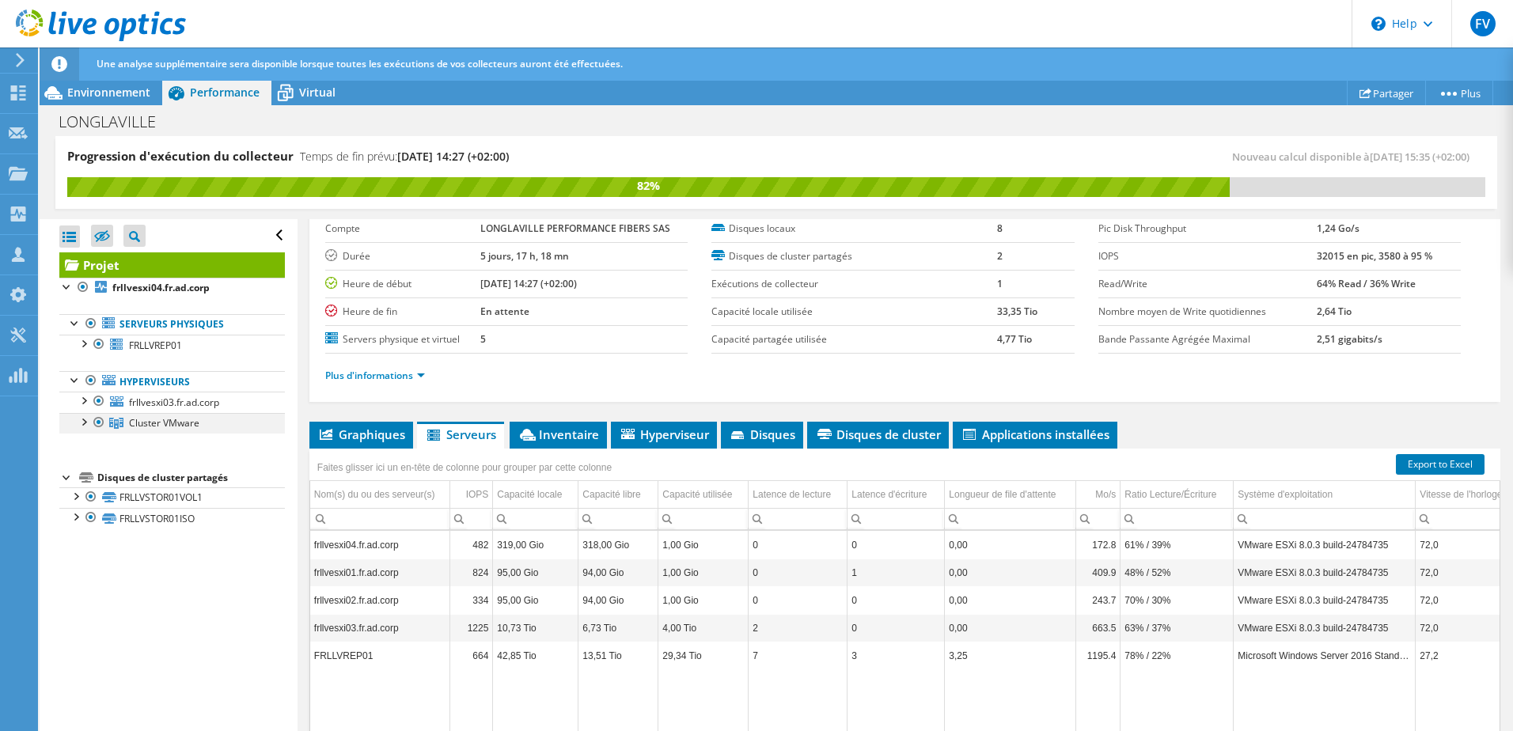
click at [81, 426] on div at bounding box center [83, 421] width 16 height 16
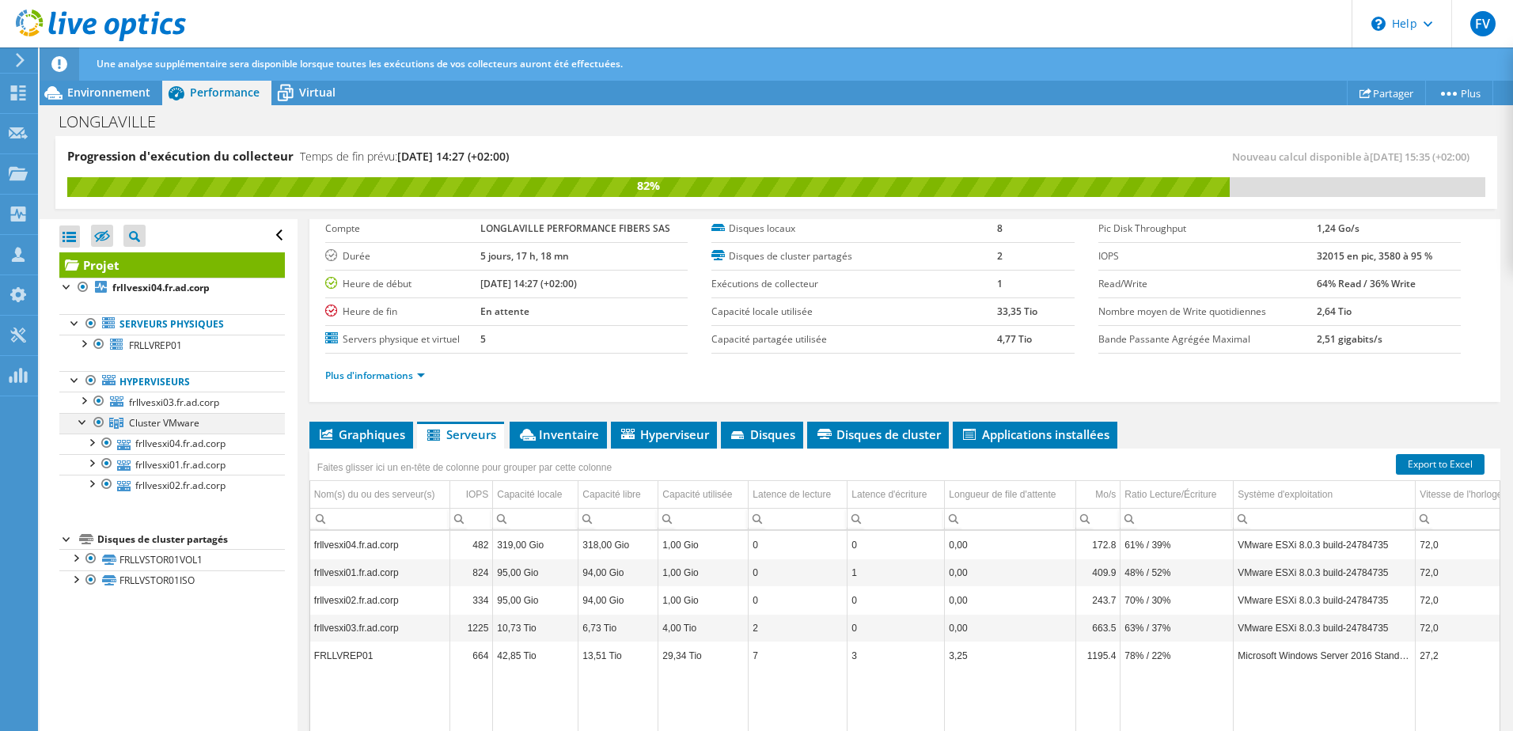
click at [80, 425] on div at bounding box center [83, 421] width 16 height 16
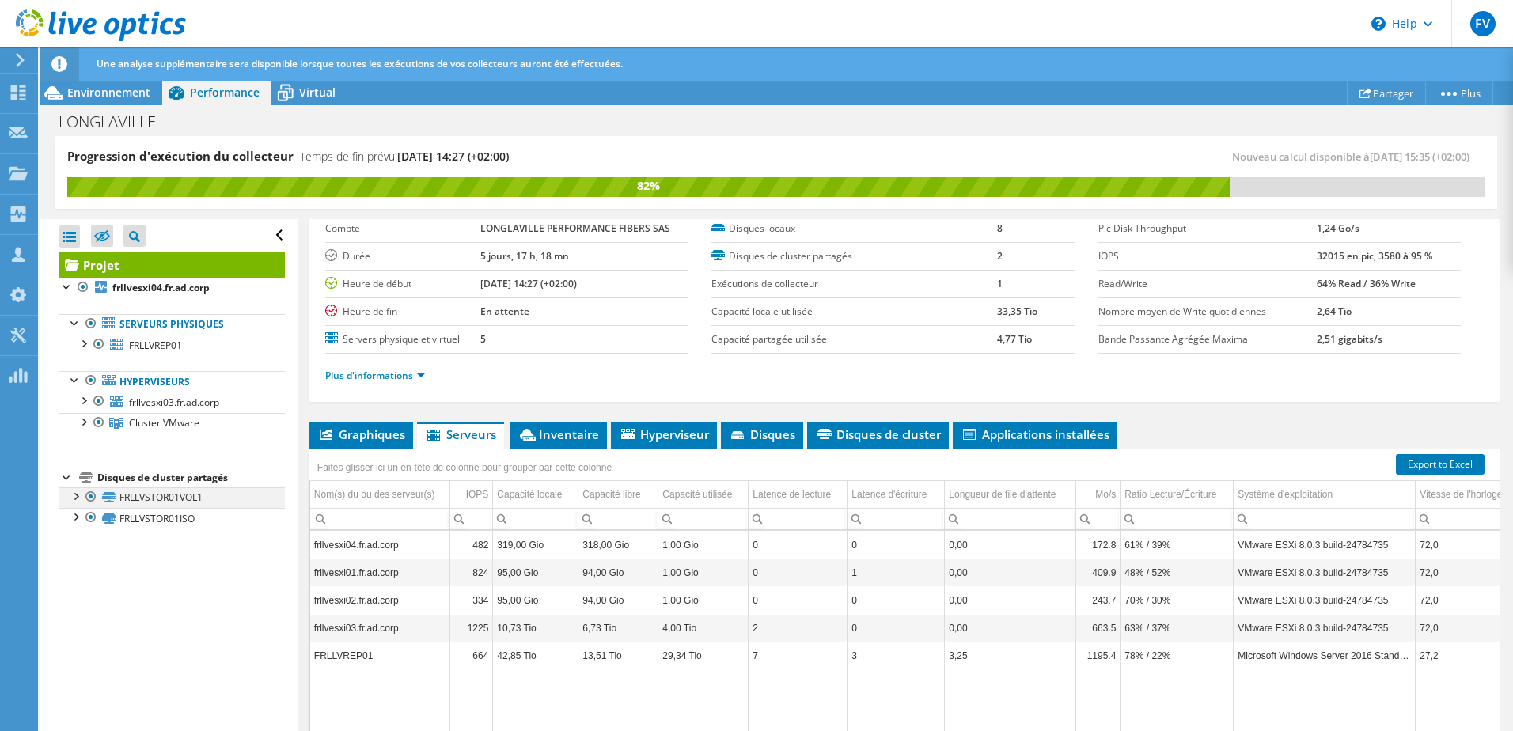
click at [77, 500] on div at bounding box center [75, 496] width 16 height 16
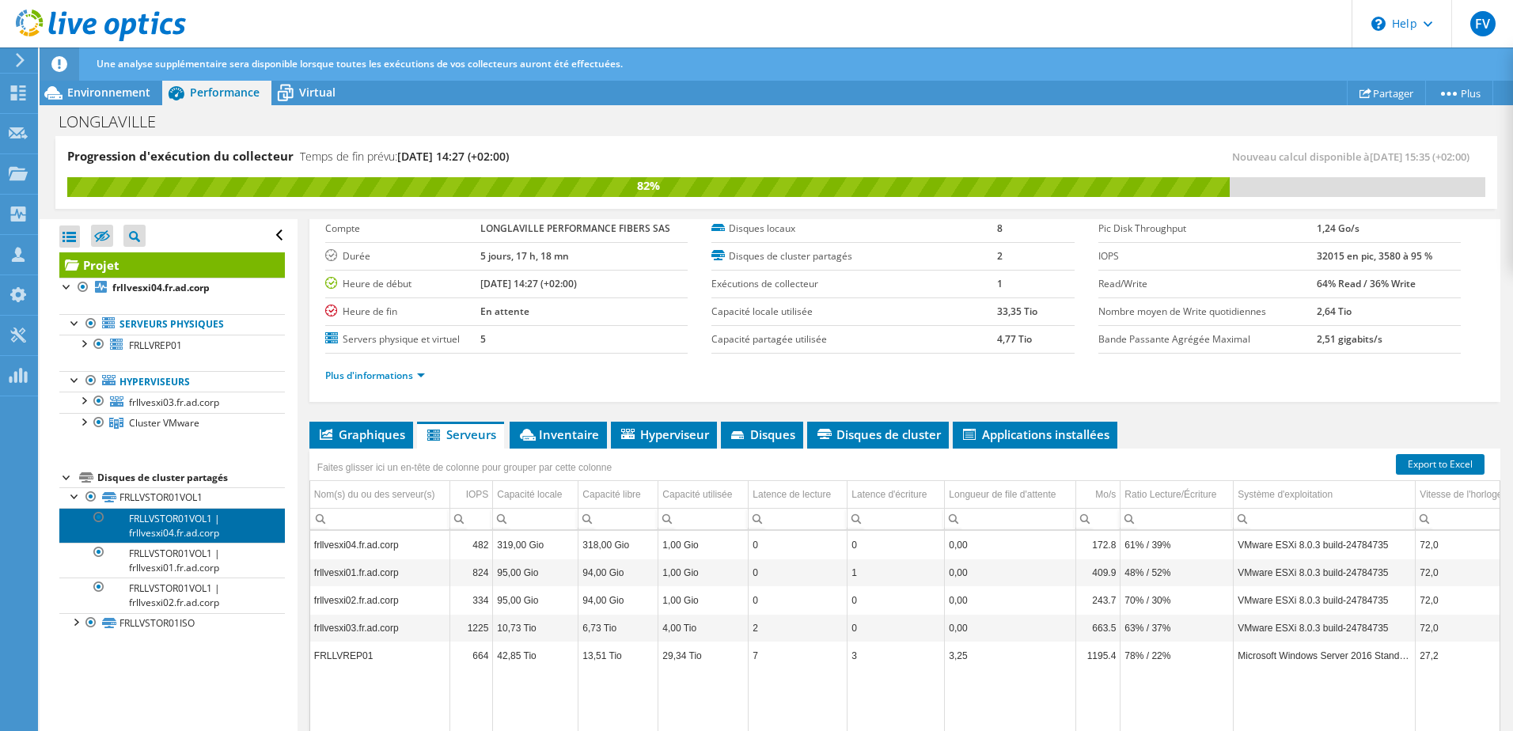
click at [156, 526] on link "FRLLVSTOR01VOL1 | frllvesxi04.fr.ad.corp" at bounding box center [172, 525] width 226 height 35
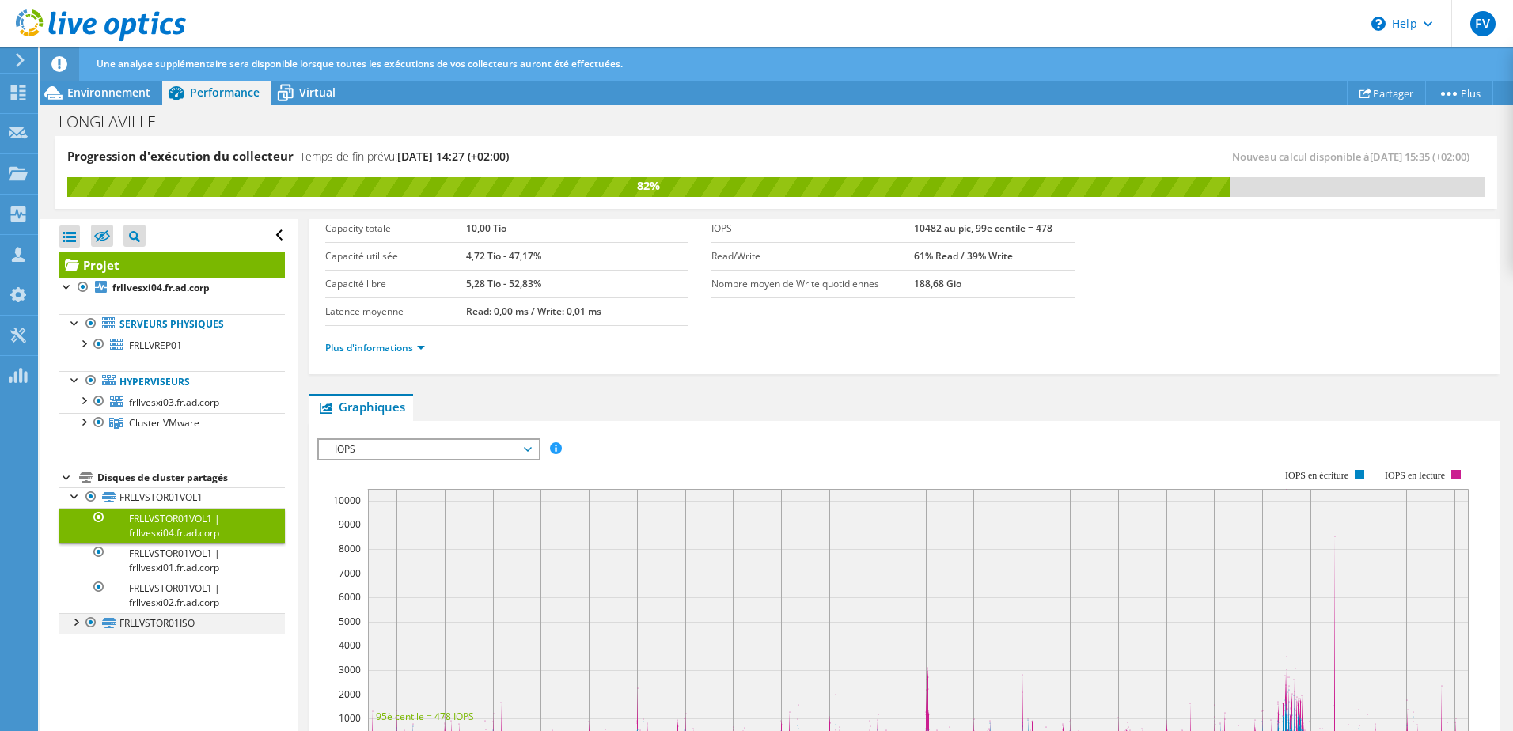
click at [74, 621] on div at bounding box center [75, 621] width 16 height 16
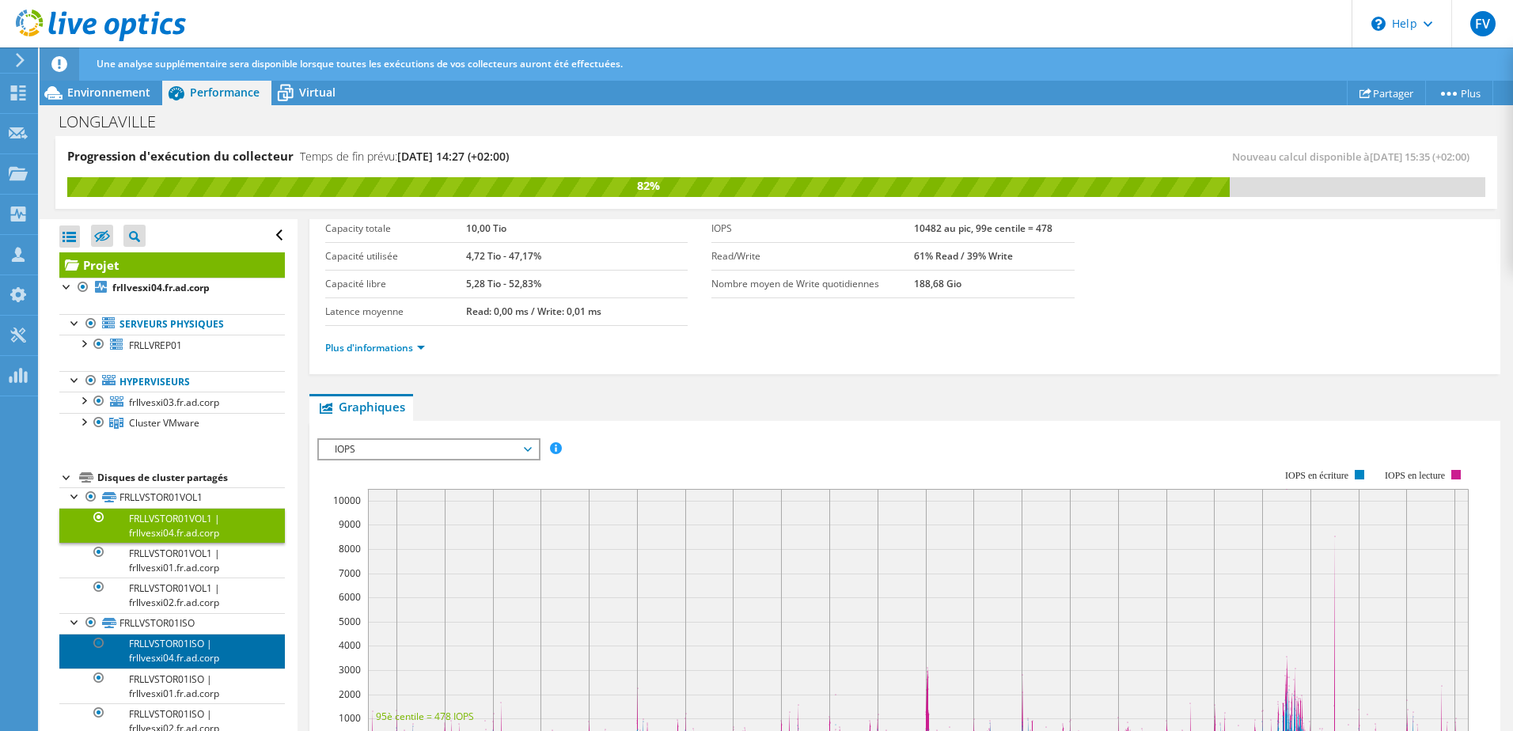
click at [152, 647] on link "FRLLVSTOR01ISO | frllvesxi04.fr.ad.corp" at bounding box center [172, 651] width 226 height 35
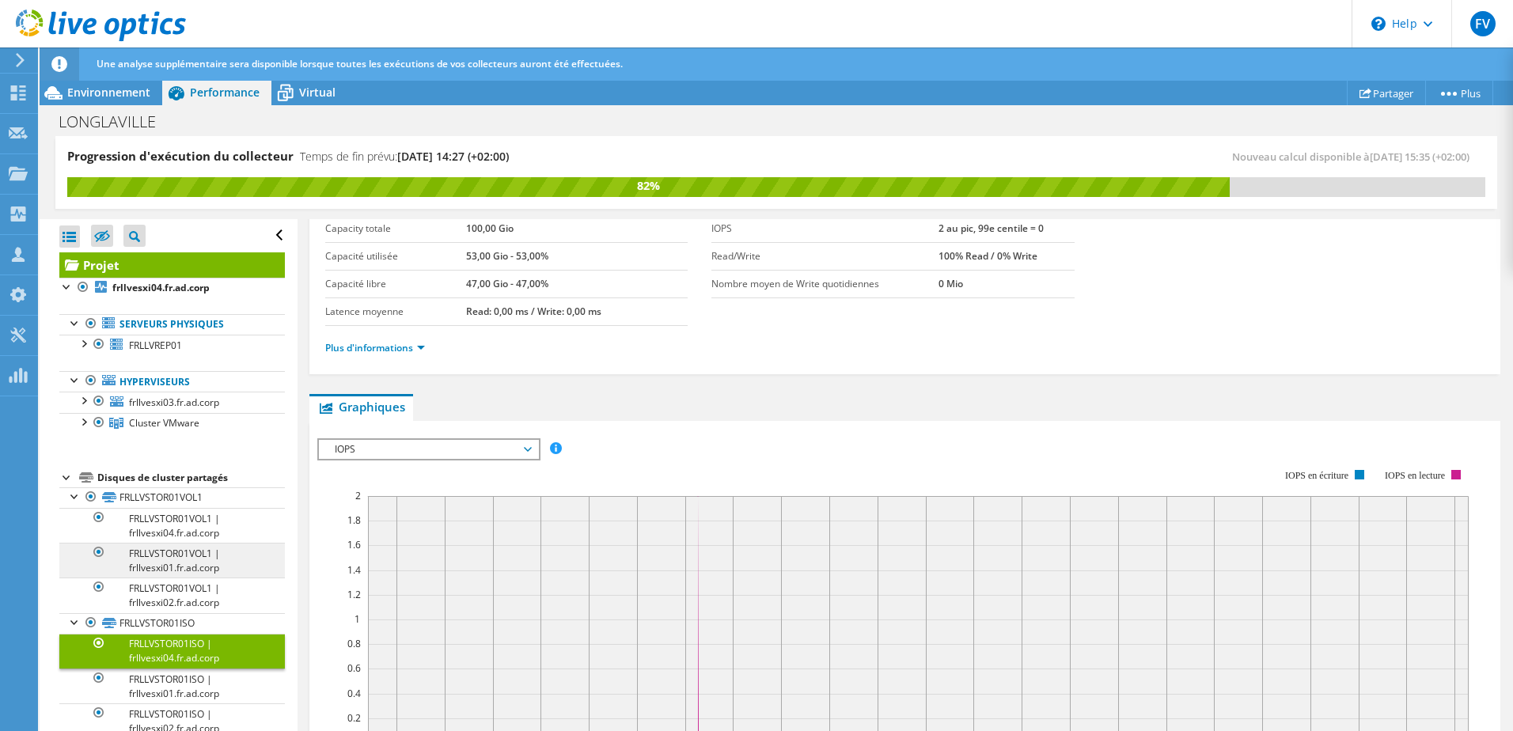
scroll to position [25, 0]
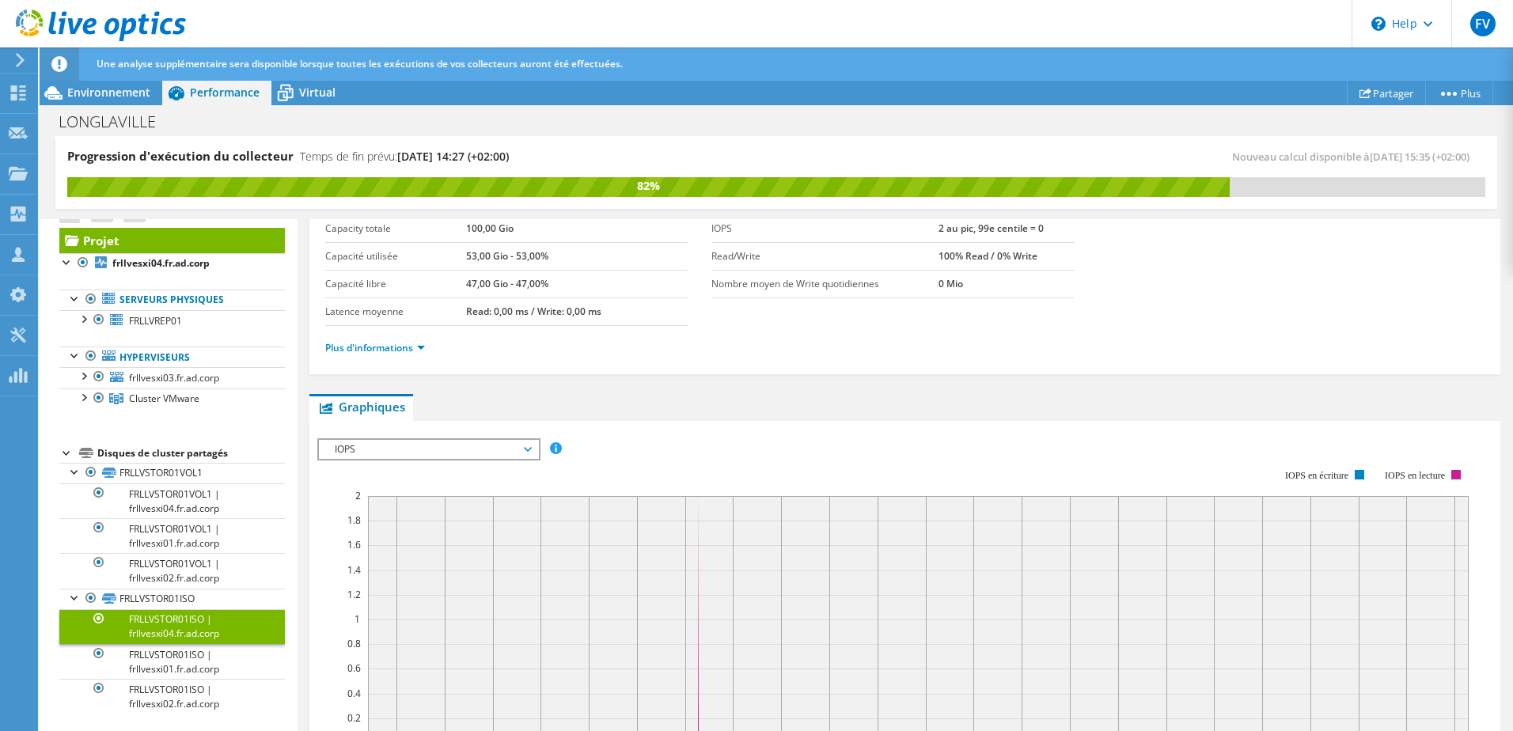
click at [70, 455] on div at bounding box center [67, 452] width 16 height 16
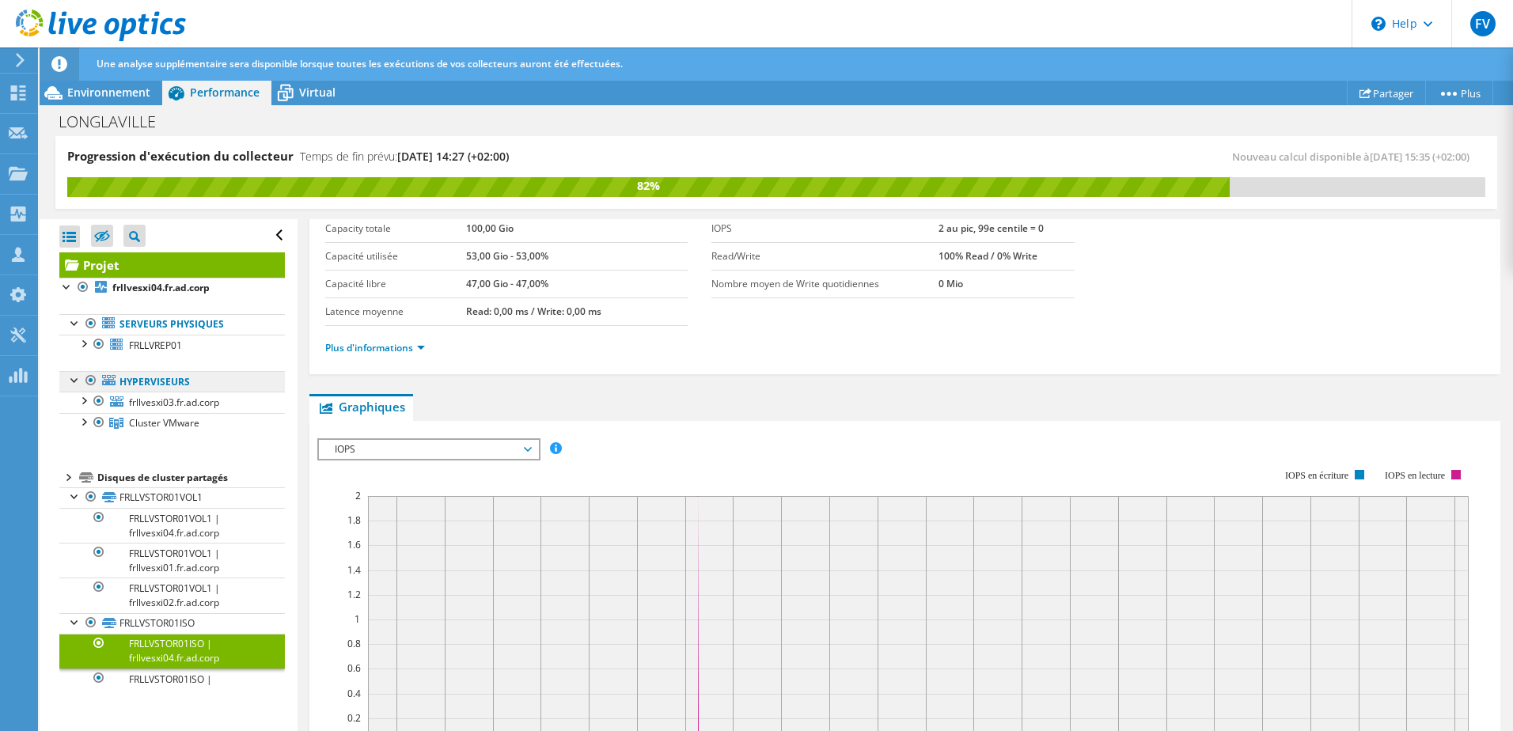
scroll to position [0, 0]
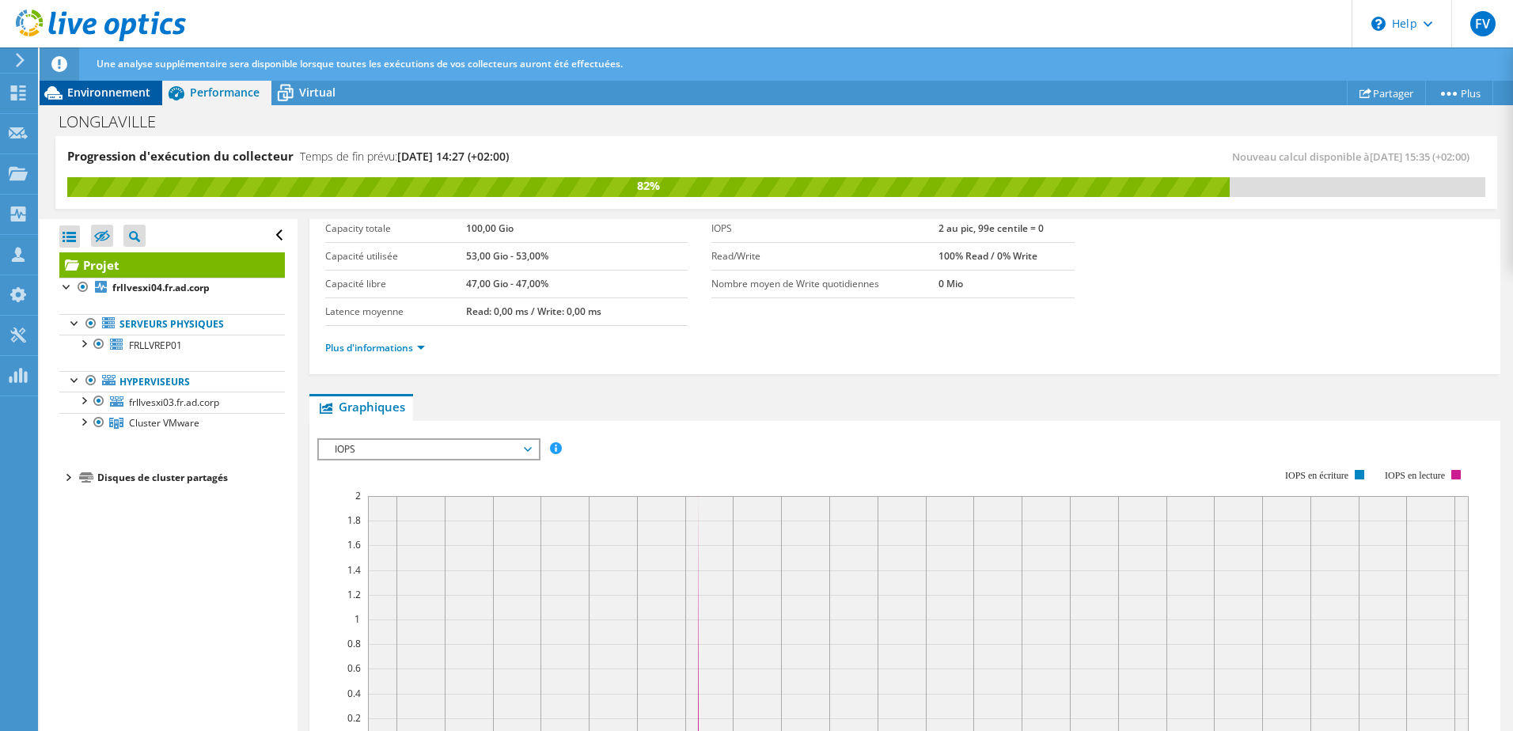
click at [127, 97] on span "Environnement" at bounding box center [108, 92] width 83 height 15
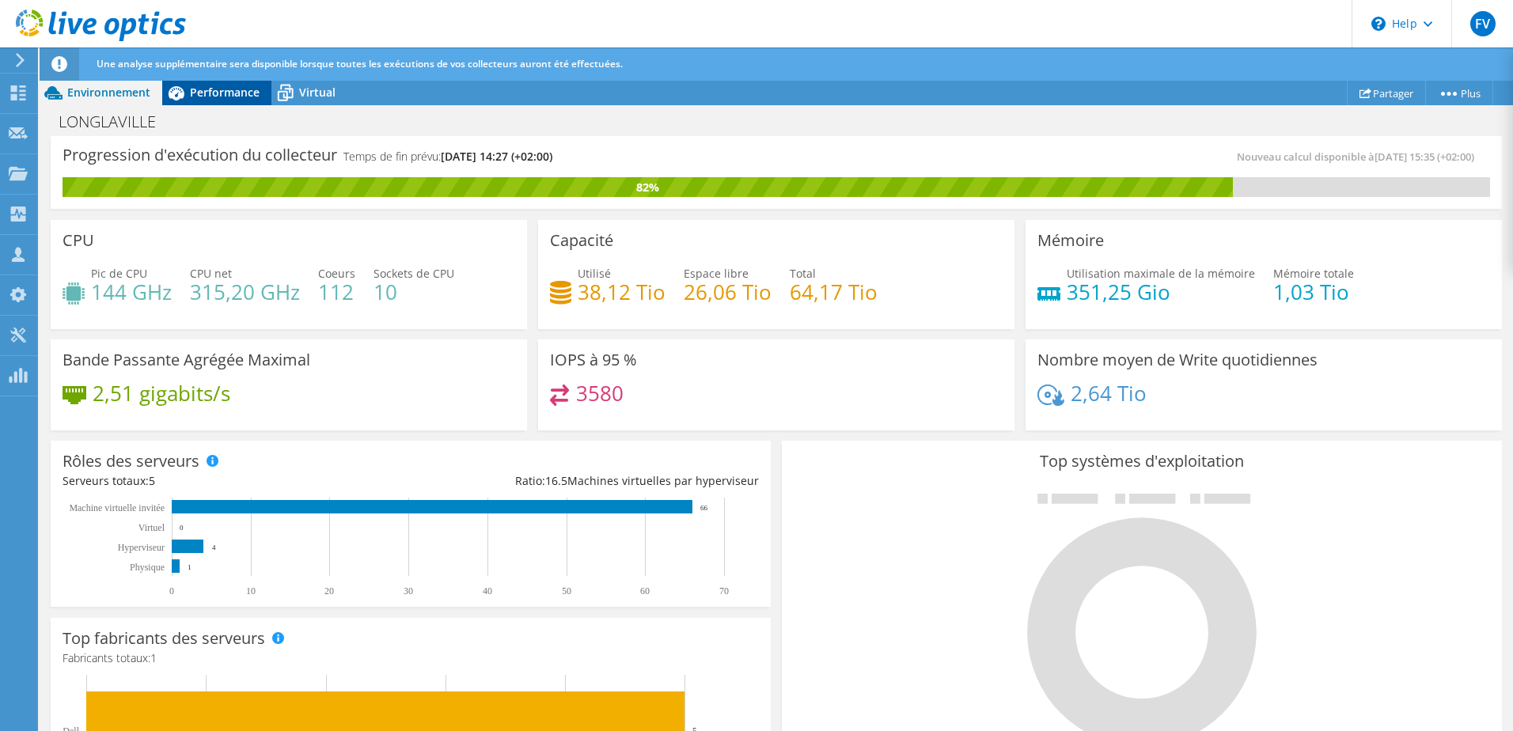
click at [233, 85] on span "Performance" at bounding box center [225, 92] width 70 height 15
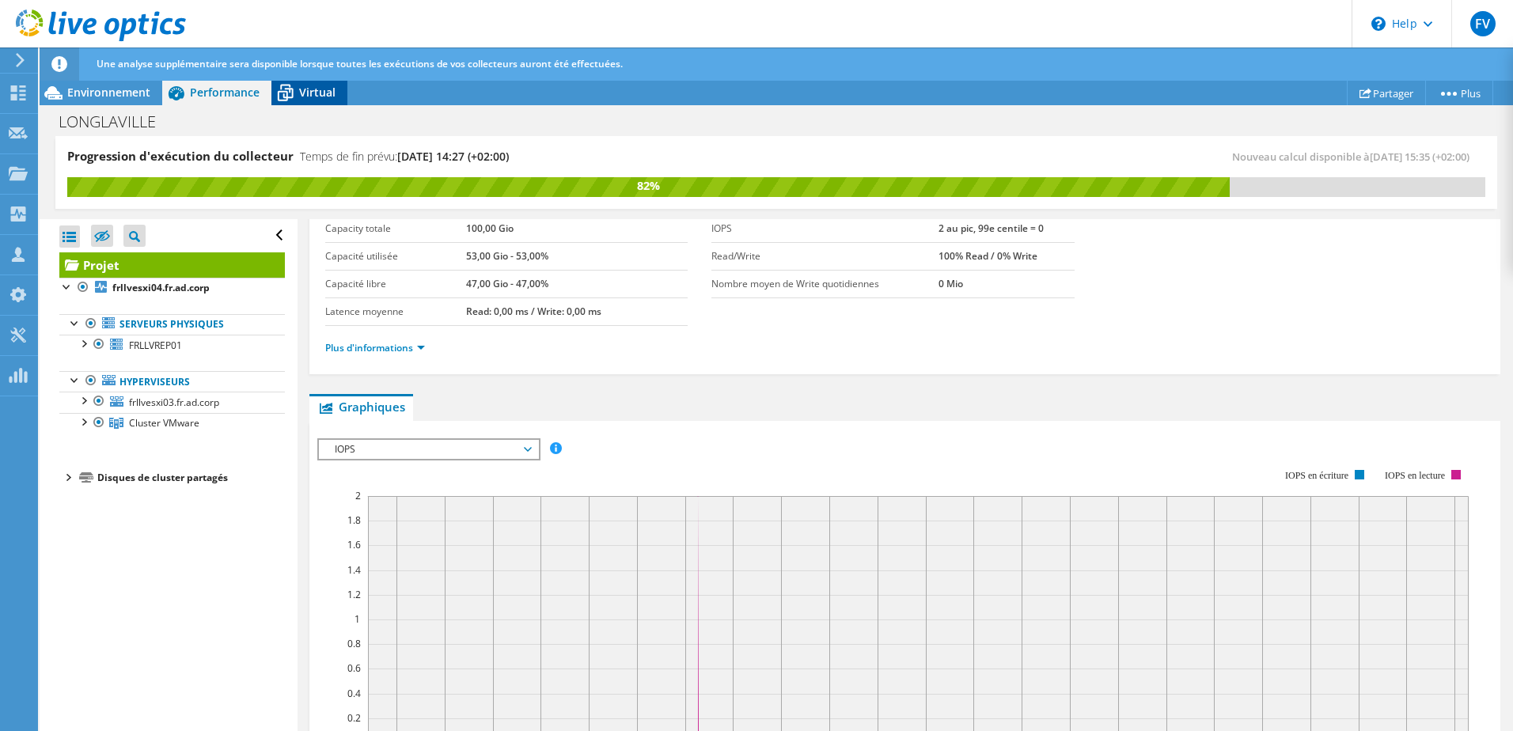
click at [311, 94] on span "Virtual" at bounding box center [317, 92] width 36 height 15
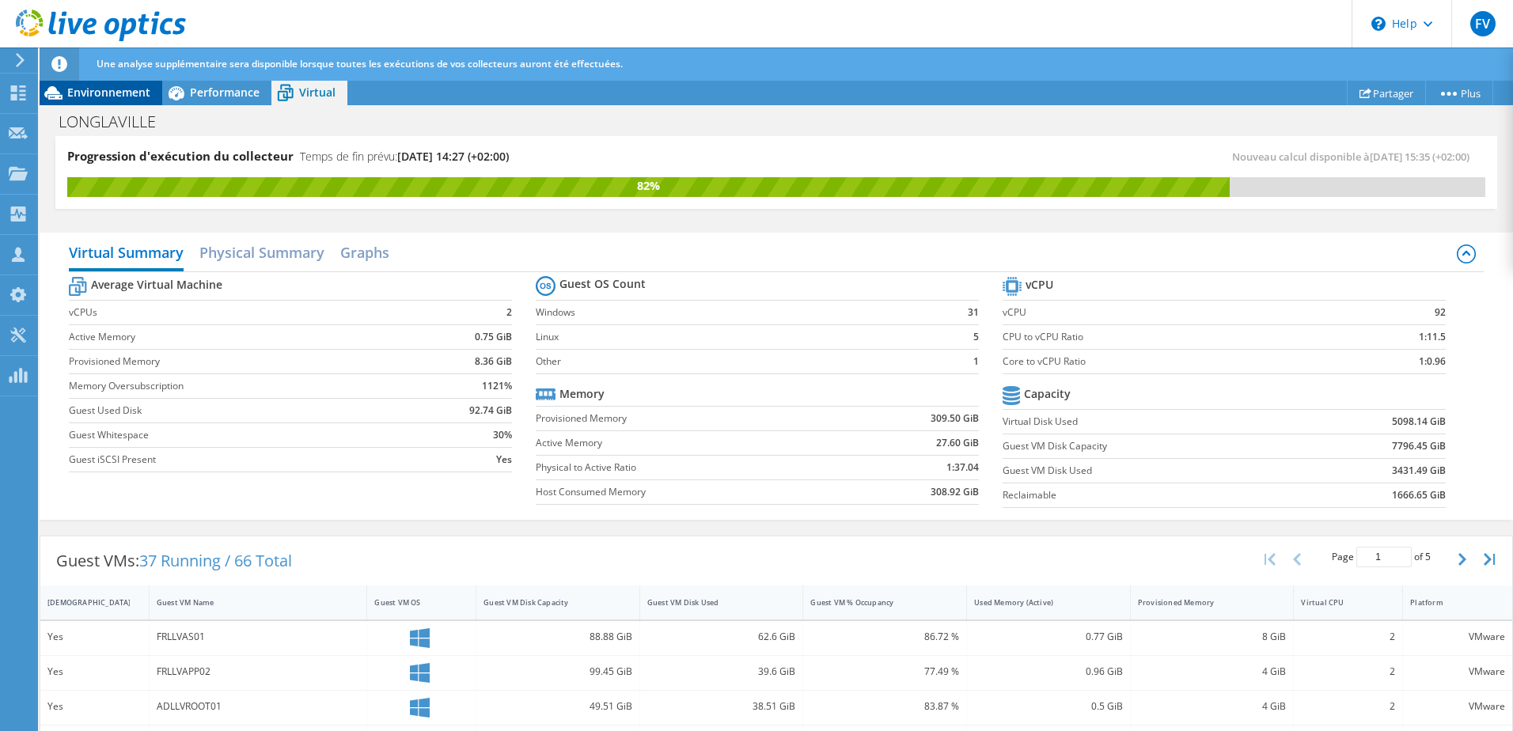
click at [85, 89] on span "Environnement" at bounding box center [108, 92] width 83 height 15
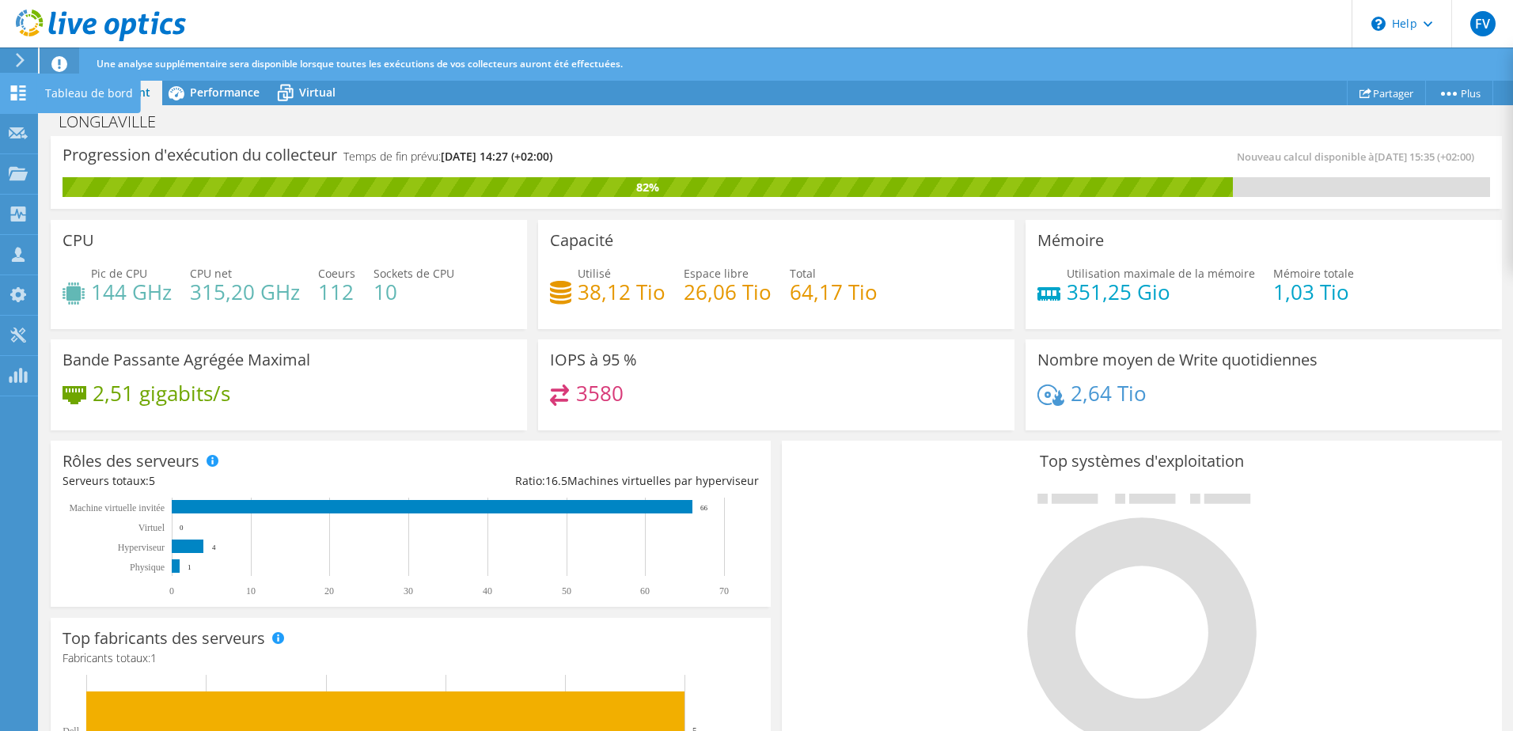
click at [22, 89] on use at bounding box center [18, 92] width 15 height 15
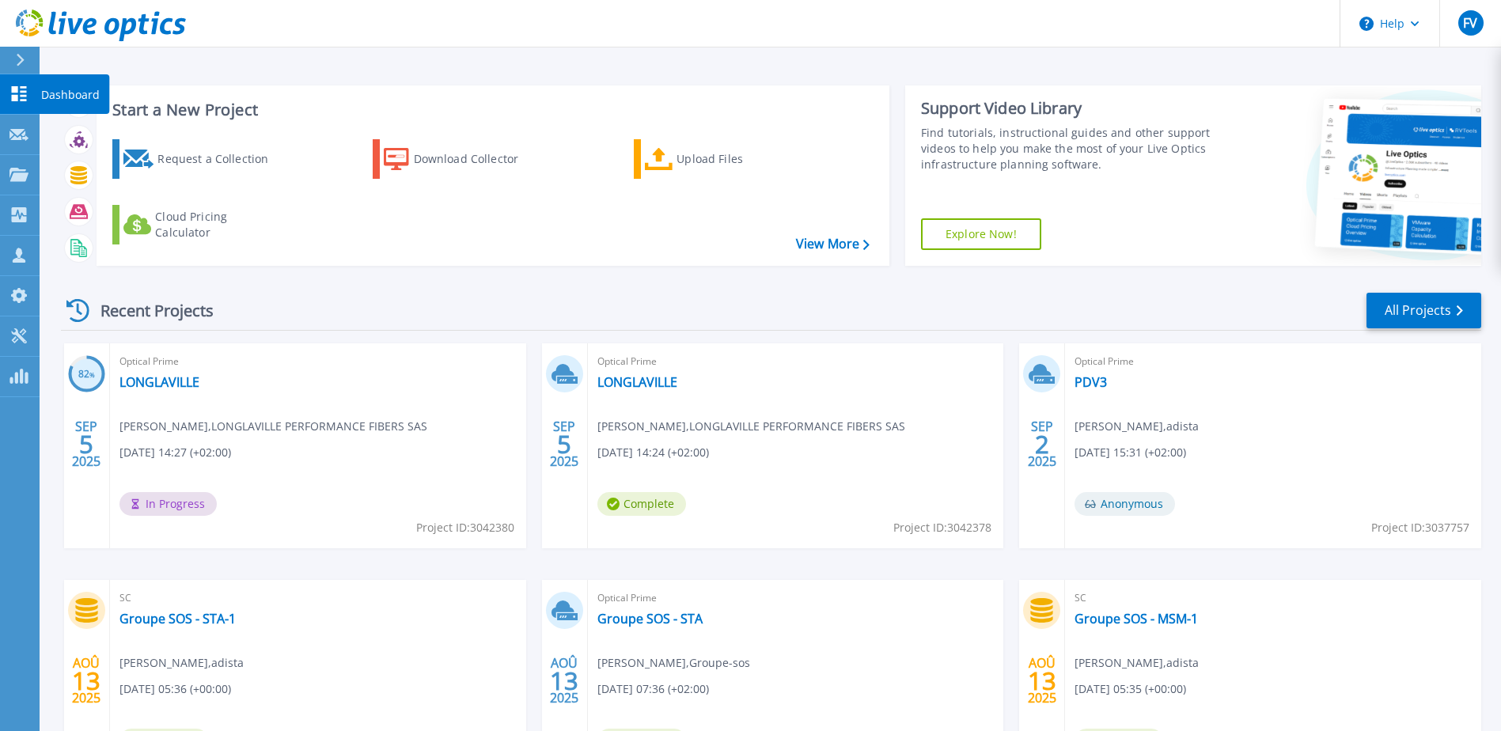
click at [28, 92] on icon at bounding box center [18, 93] width 19 height 15
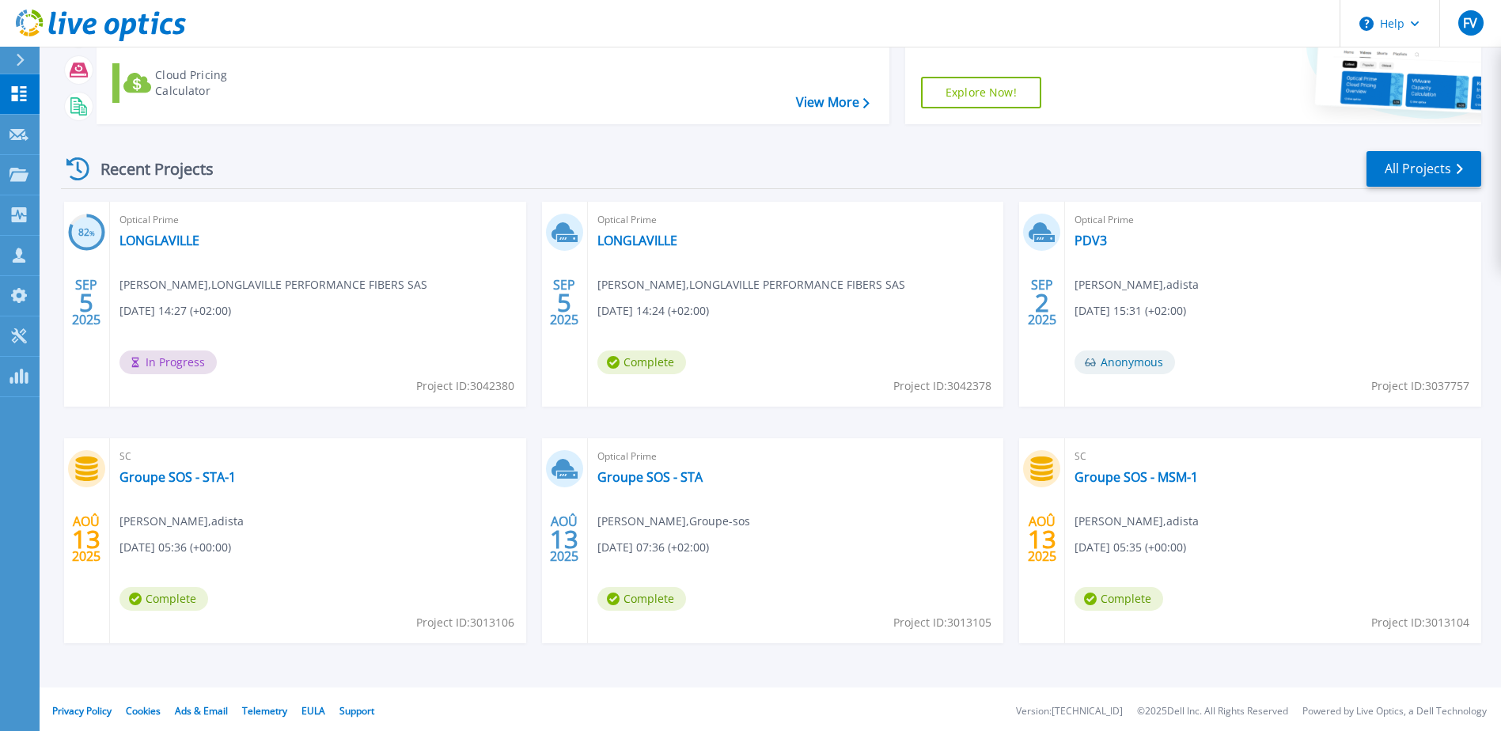
scroll to position [146, 0]
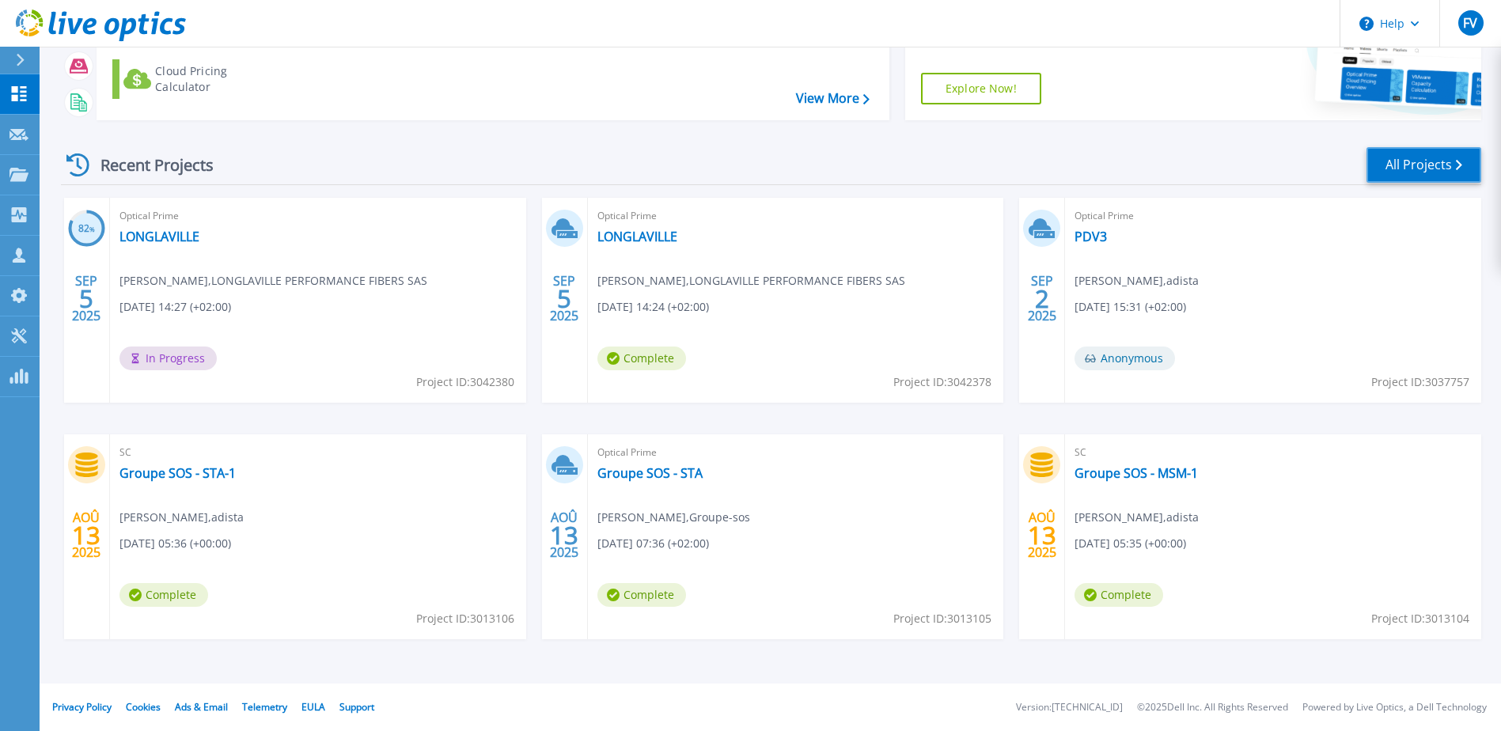
click at [1446, 174] on link "All Projects" at bounding box center [1424, 165] width 115 height 36
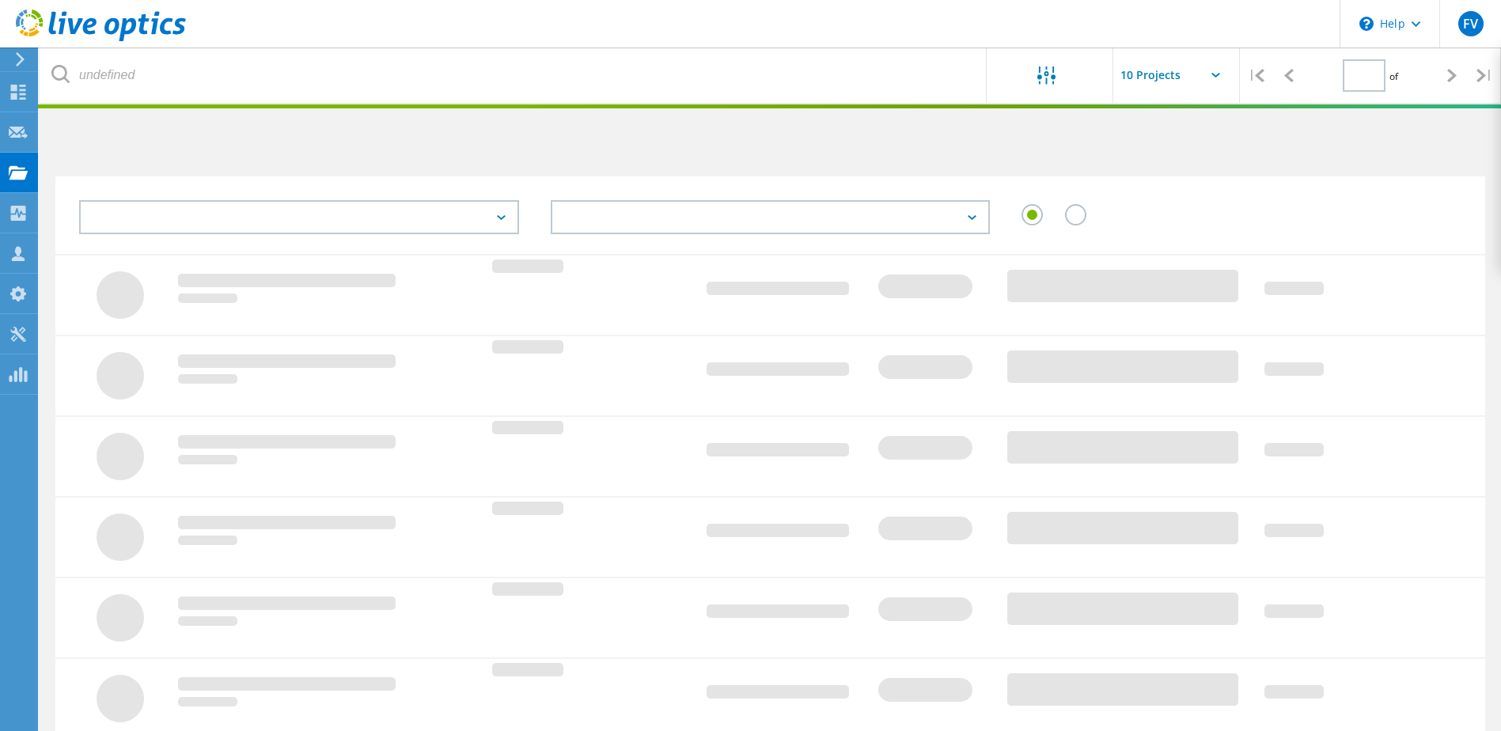
type input "1"
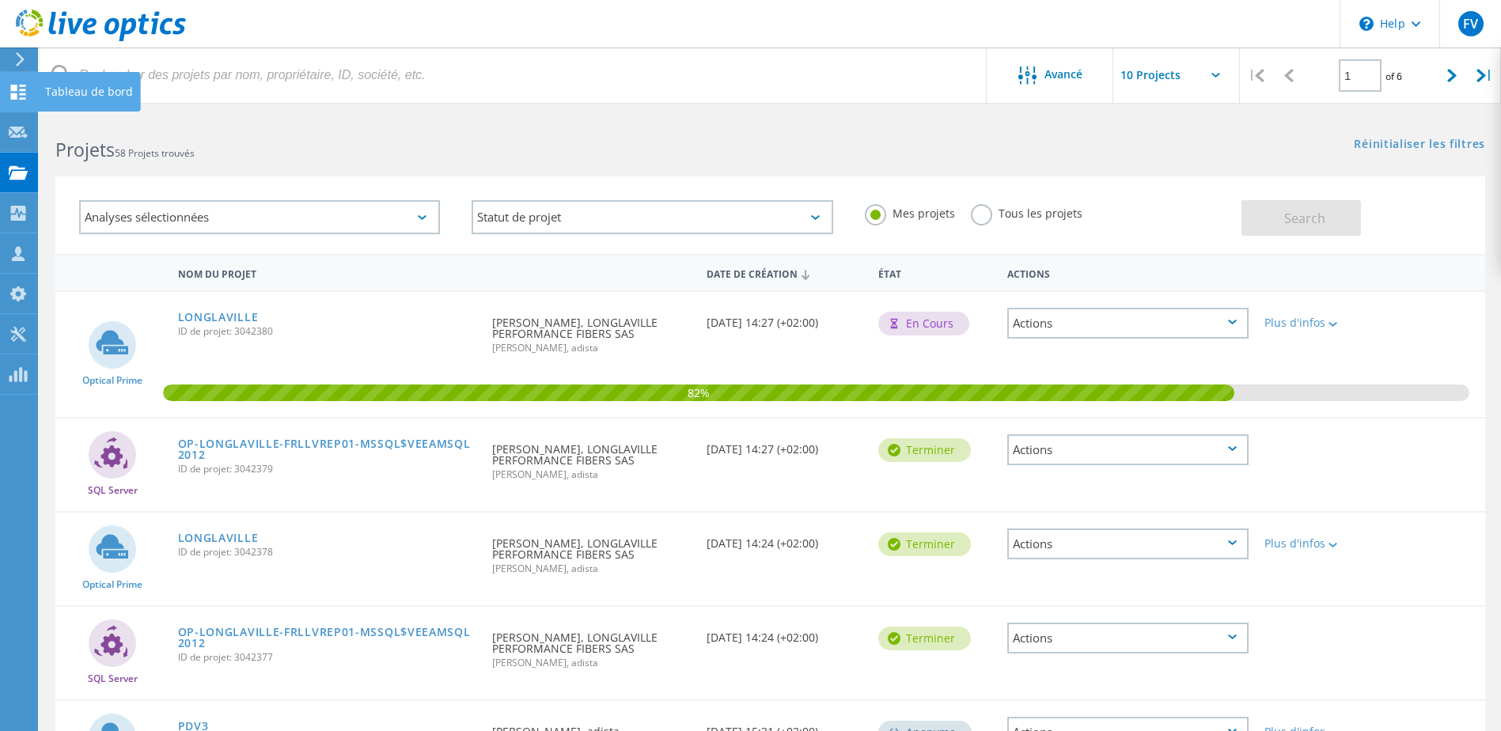
click at [17, 94] on use at bounding box center [18, 92] width 15 height 15
